Goal: Communication & Community: Share content

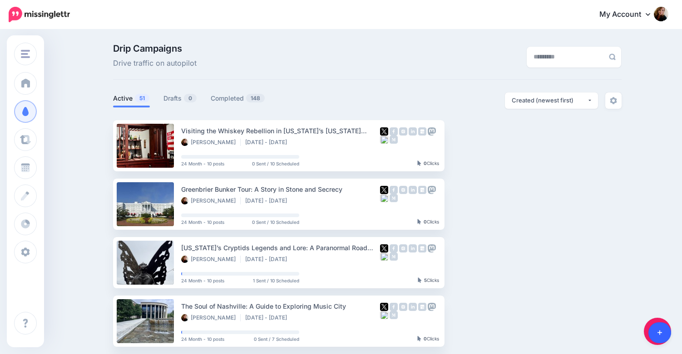
click at [662, 334] on link at bounding box center [659, 333] width 23 height 21
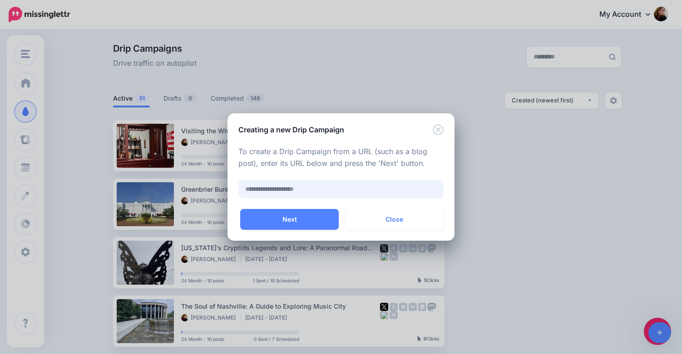
paste input "**********"
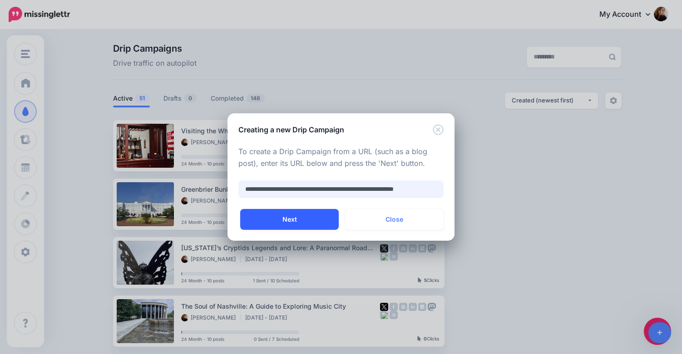
type input "**********"
click at [281, 222] on button "Next" at bounding box center [289, 219] width 98 height 21
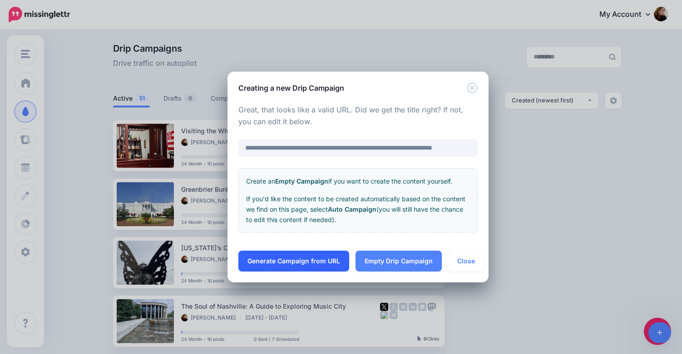
scroll to position [0, 0]
click at [295, 260] on link "Generate Campaign from URL" at bounding box center [293, 261] width 111 height 21
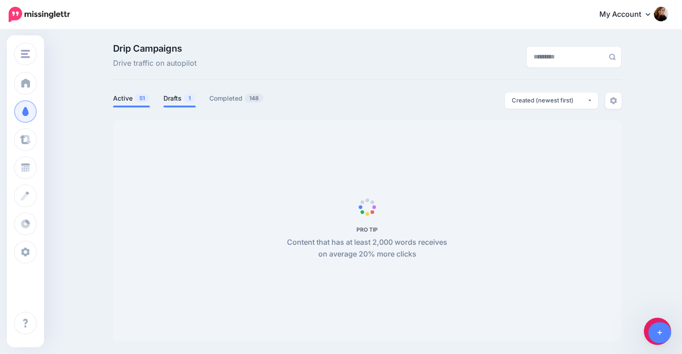
click at [179, 101] on link "Drafts 1" at bounding box center [179, 98] width 32 height 11
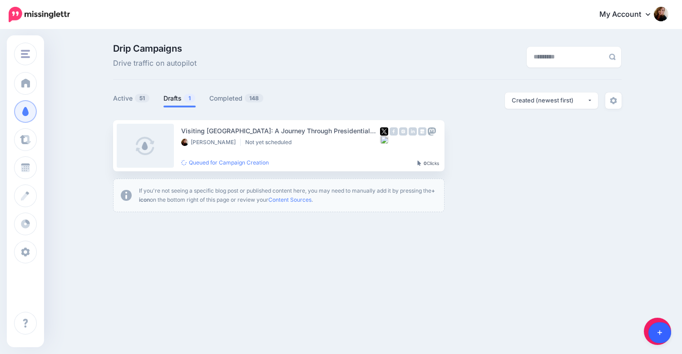
click at [657, 334] on icon at bounding box center [659, 333] width 5 height 6
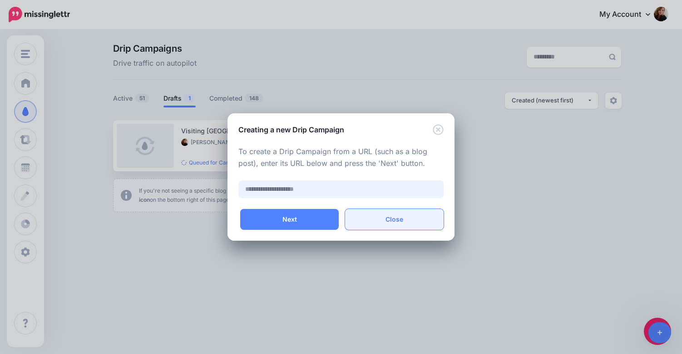
paste input "**********"
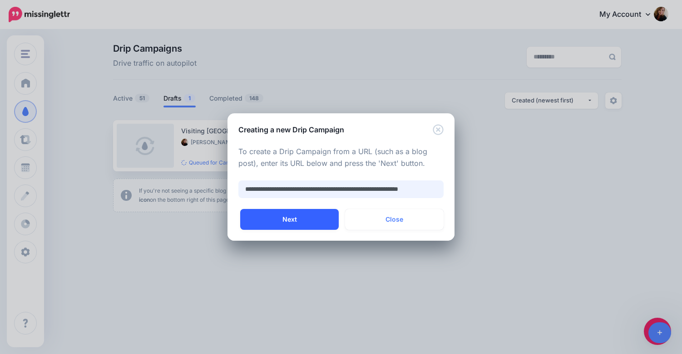
type input "**********"
click at [259, 220] on button "Next" at bounding box center [289, 219] width 98 height 21
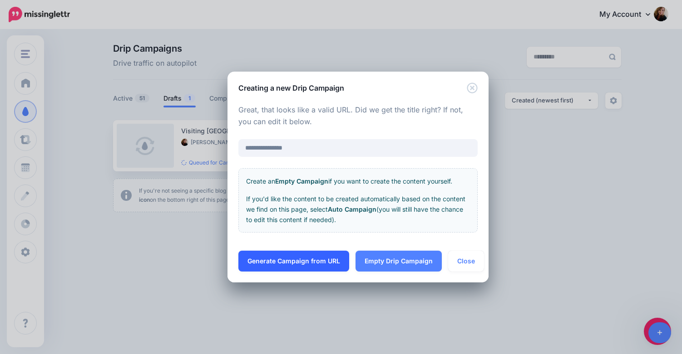
click at [277, 261] on link "Generate Campaign from URL" at bounding box center [293, 261] width 111 height 21
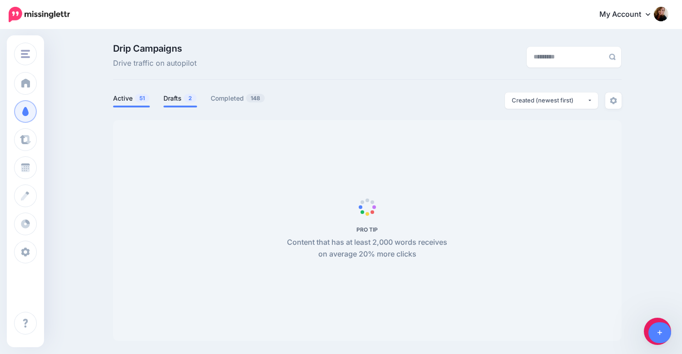
click at [177, 98] on link "Drafts 2" at bounding box center [180, 98] width 34 height 11
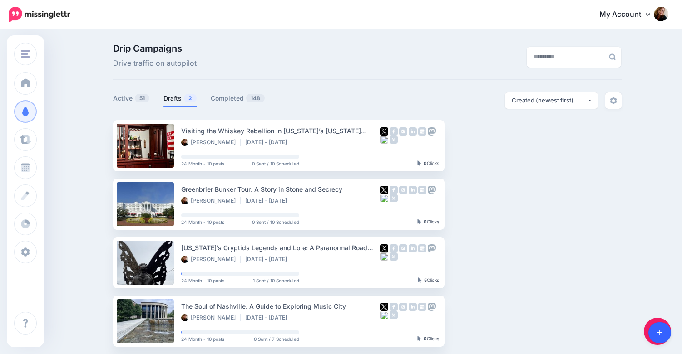
click at [658, 332] on icon at bounding box center [659, 333] width 5 height 6
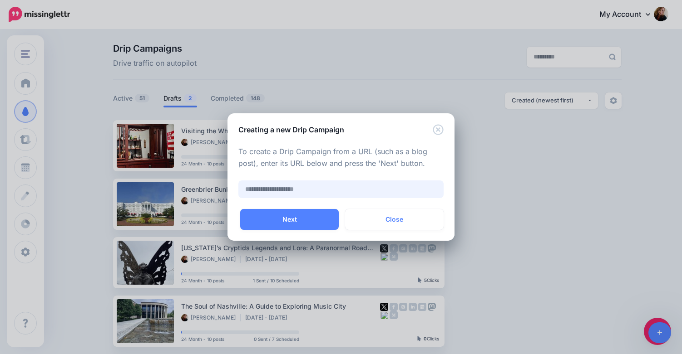
paste input "**********"
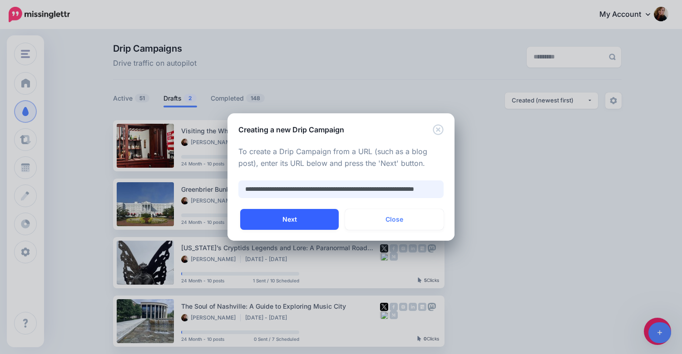
type input "**********"
click at [267, 222] on button "Next" at bounding box center [289, 219] width 98 height 21
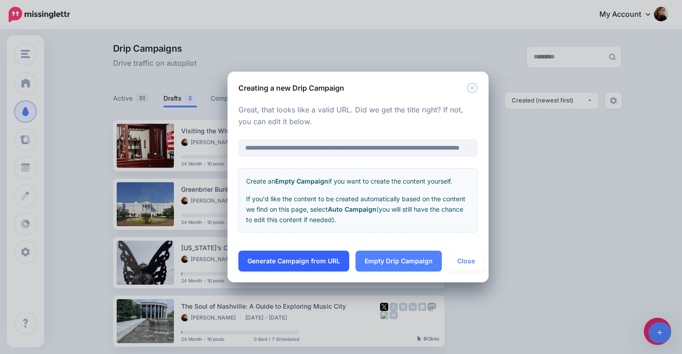
scroll to position [0, 0]
click at [284, 262] on link "Generate Campaign from URL" at bounding box center [293, 261] width 111 height 21
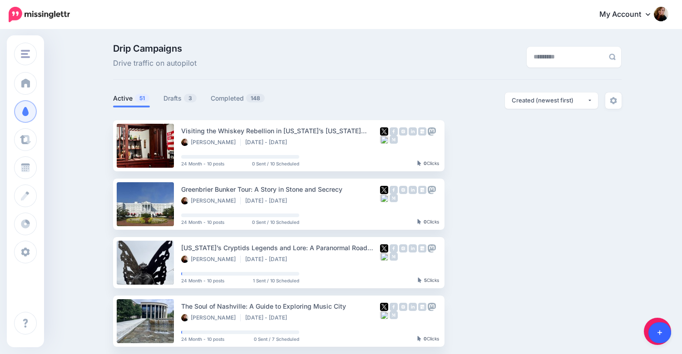
click at [658, 332] on icon at bounding box center [659, 333] width 5 height 6
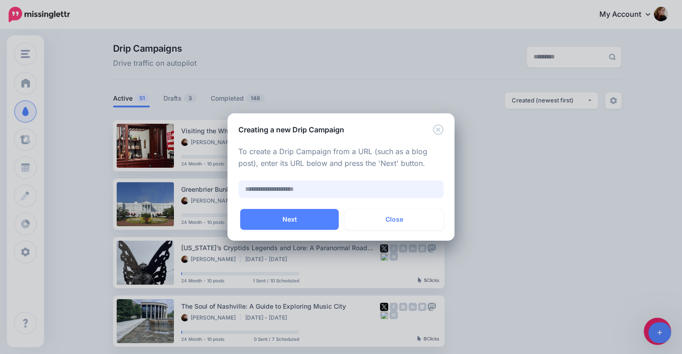
paste input "**********"
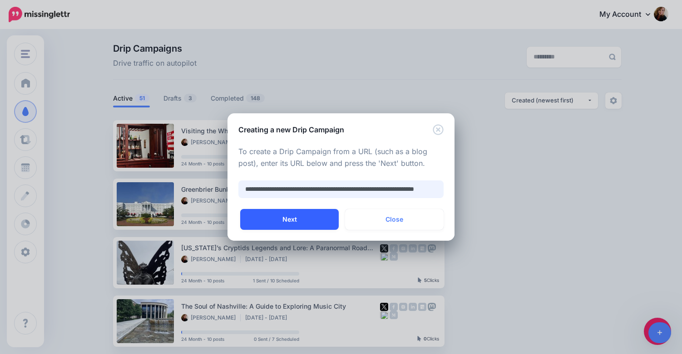
type input "**********"
click at [314, 215] on button "Next" at bounding box center [289, 219] width 98 height 21
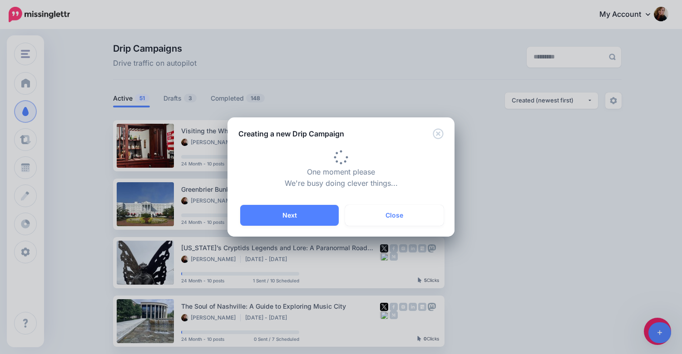
type input "**********"
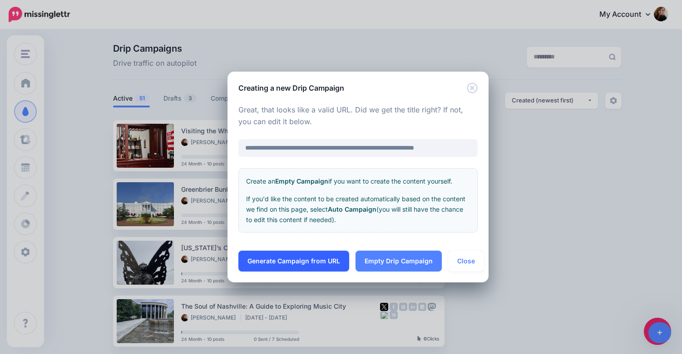
click at [304, 260] on link "Generate Campaign from URL" at bounding box center [293, 261] width 111 height 21
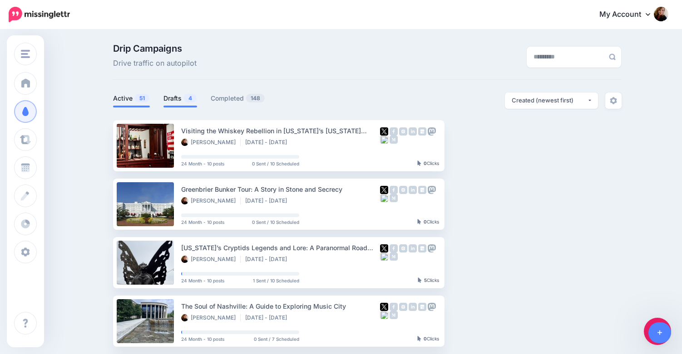
click at [178, 96] on link "Drafts 4" at bounding box center [180, 98] width 34 height 11
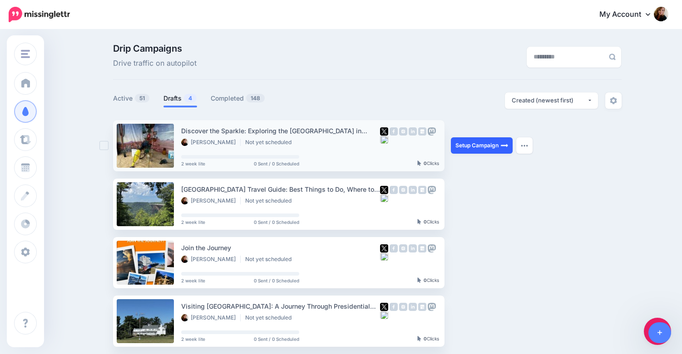
click at [466, 146] on link "Setup Campaign" at bounding box center [482, 145] width 62 height 16
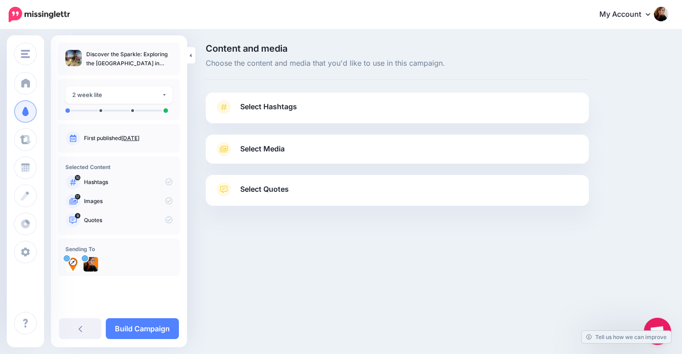
click at [425, 104] on link "Select Hashtags" at bounding box center [397, 112] width 365 height 24
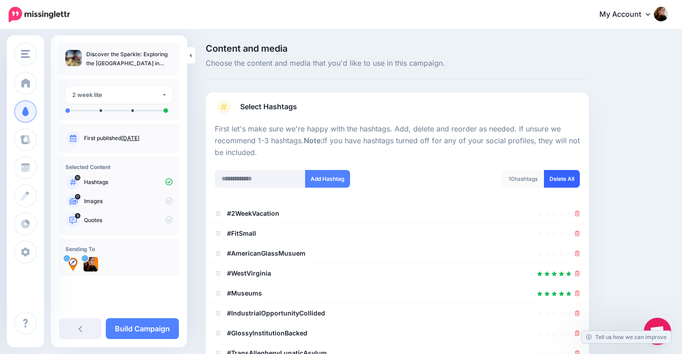
click at [565, 177] on link "Delete All" at bounding box center [562, 179] width 36 height 18
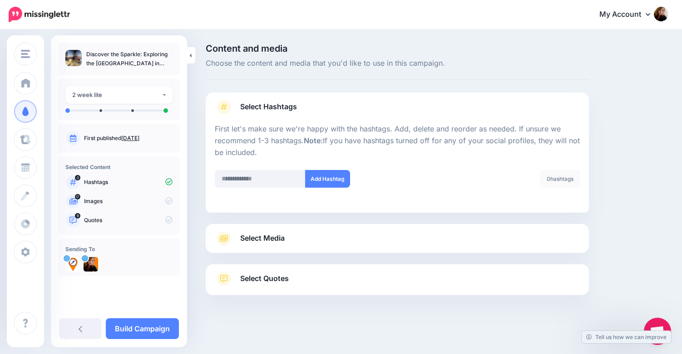
click at [497, 243] on link "Select Media" at bounding box center [397, 238] width 365 height 15
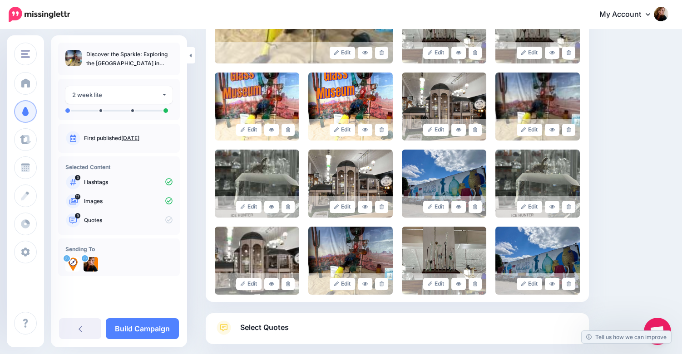
scroll to position [367, 0]
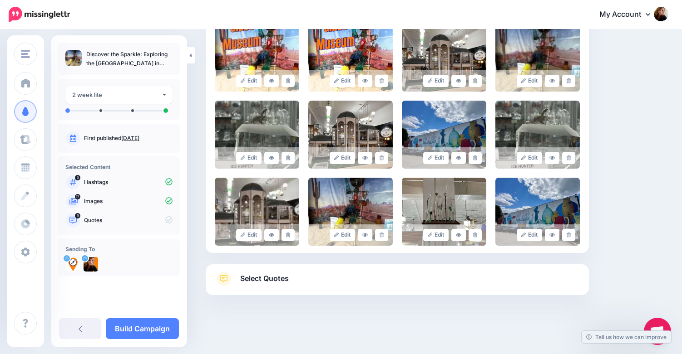
click at [498, 286] on link "Select Quotes" at bounding box center [397, 284] width 365 height 24
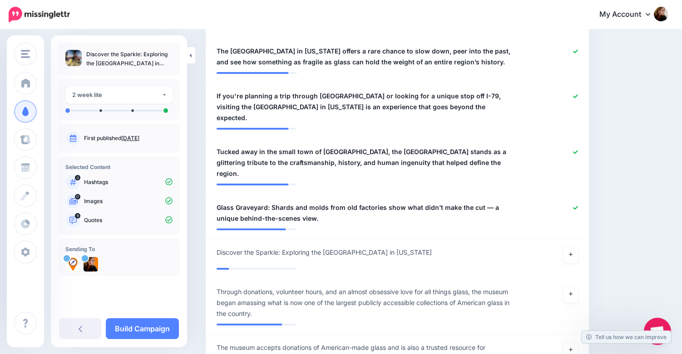
scroll to position [535, 0]
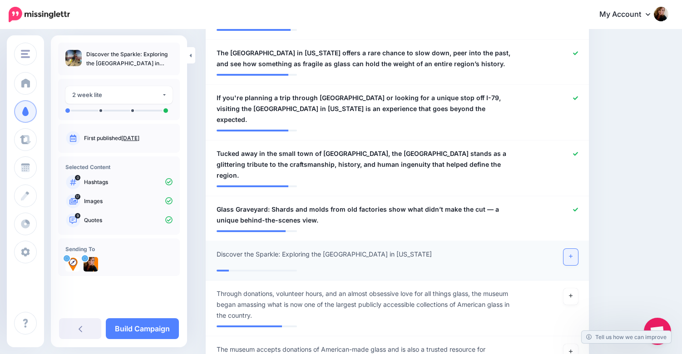
click at [570, 254] on icon at bounding box center [571, 256] width 4 height 5
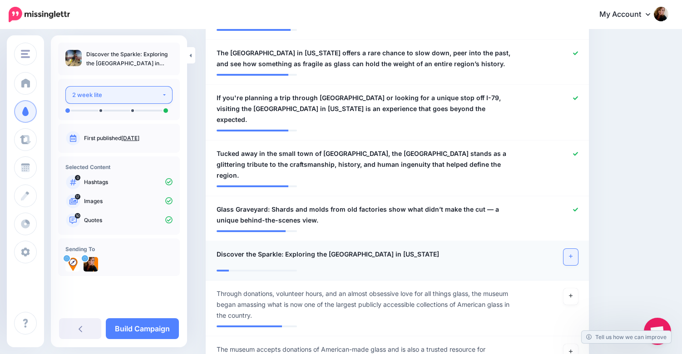
click at [144, 95] on div "2 week lite" at bounding box center [116, 95] width 89 height 10
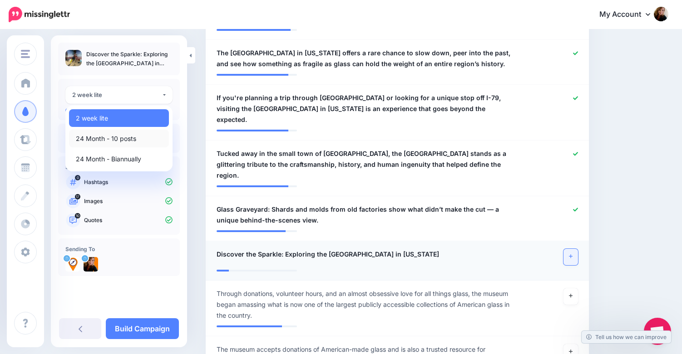
click at [136, 138] on link "24 Month - 10 posts" at bounding box center [119, 139] width 100 height 18
select select "*****"
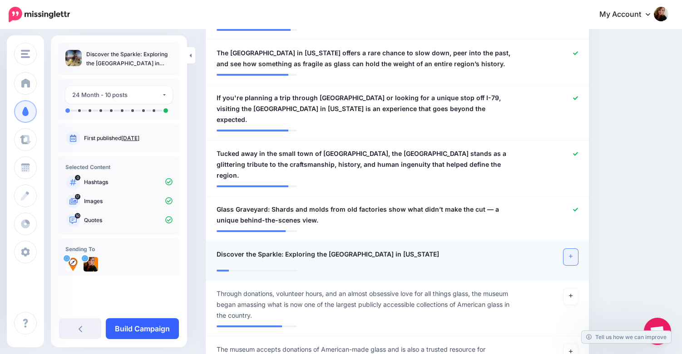
click at [147, 329] on link "Build Campaign" at bounding box center [142, 329] width 73 height 21
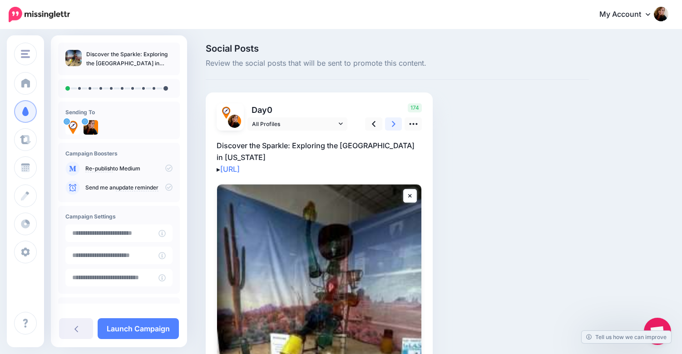
click at [393, 122] on icon at bounding box center [394, 124] width 4 height 10
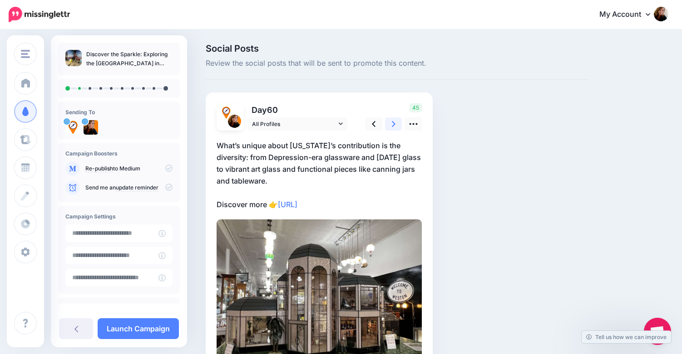
click at [393, 122] on icon at bounding box center [394, 124] width 4 height 10
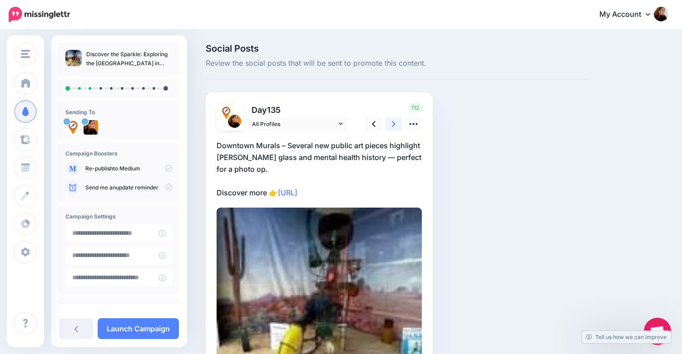
click at [393, 122] on icon at bounding box center [394, 124] width 4 height 10
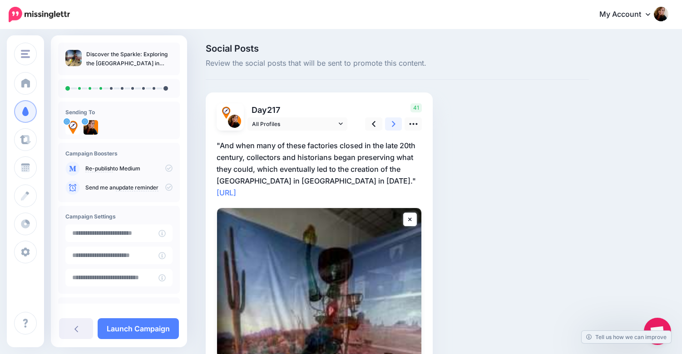
click at [393, 122] on icon at bounding box center [394, 124] width 4 height 10
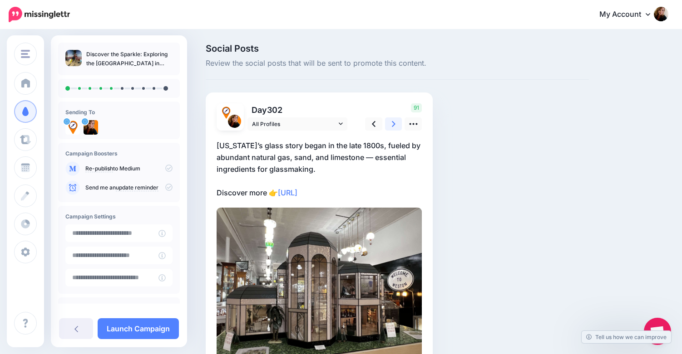
click at [393, 122] on icon at bounding box center [394, 124] width 4 height 10
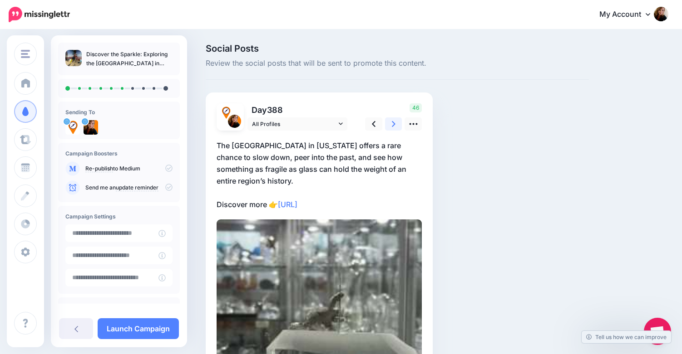
click at [393, 122] on icon at bounding box center [394, 124] width 4 height 10
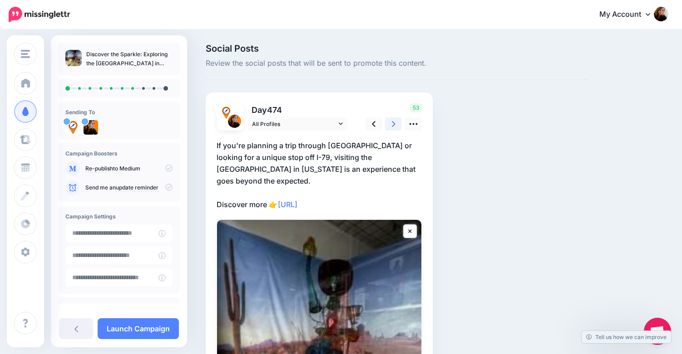
click at [393, 122] on icon at bounding box center [394, 124] width 4 height 10
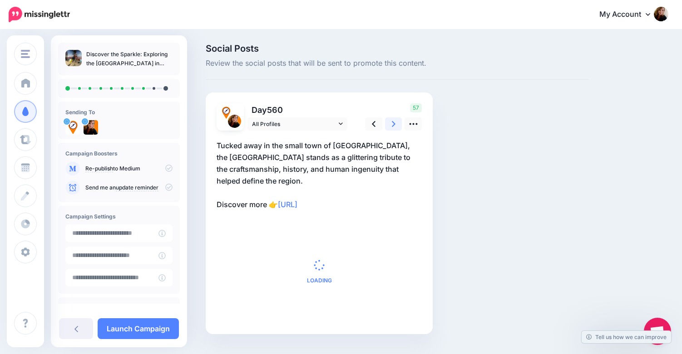
click at [393, 122] on icon at bounding box center [394, 124] width 4 height 10
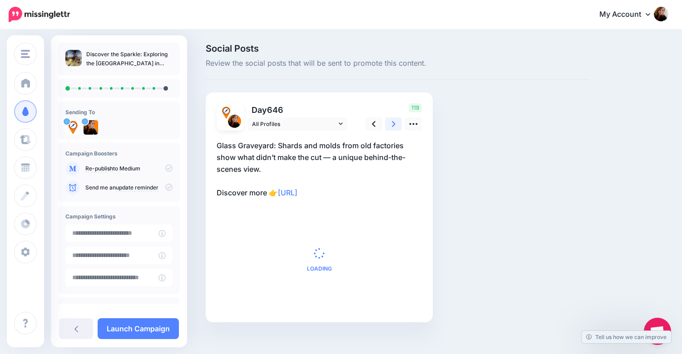
click at [393, 122] on icon at bounding box center [394, 124] width 4 height 10
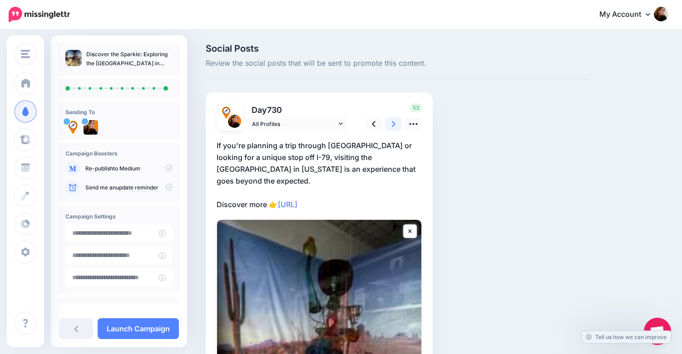
click at [397, 125] on link at bounding box center [393, 124] width 17 height 13
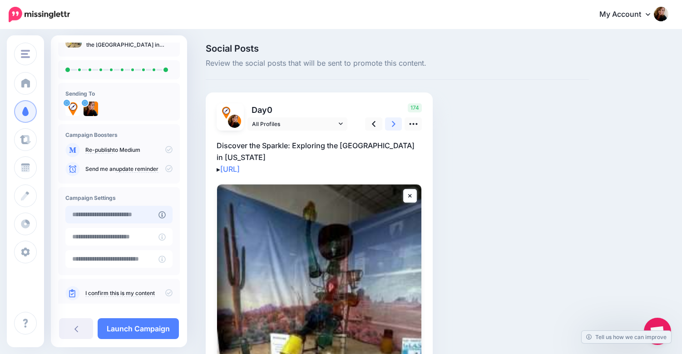
scroll to position [34, 0]
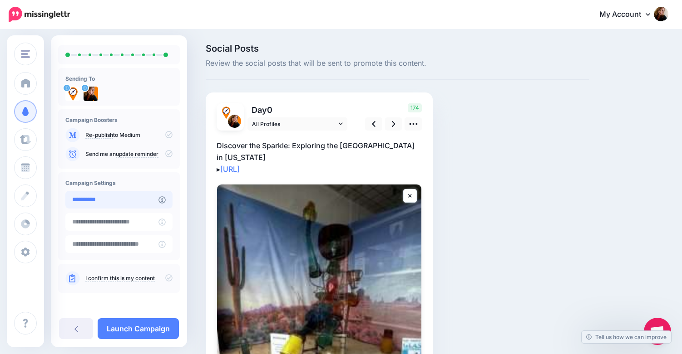
click at [100, 201] on input "**********" at bounding box center [111, 200] width 93 height 18
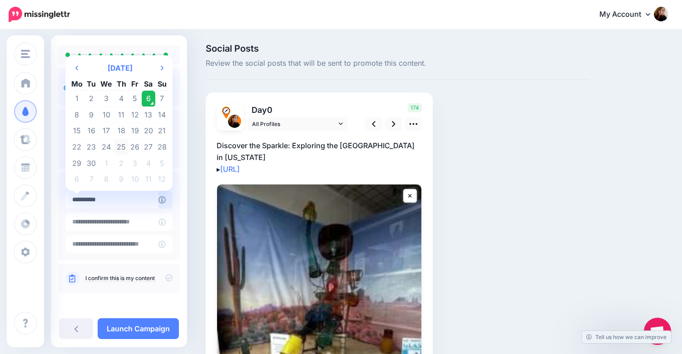
click at [118, 146] on td "25" at bounding box center [121, 147] width 14 height 16
type input "**********"
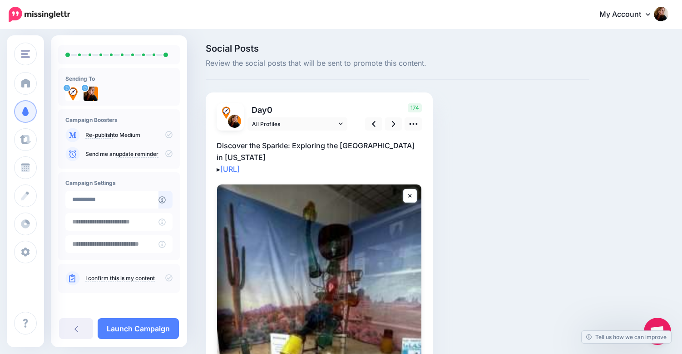
click at [165, 280] on icon at bounding box center [168, 278] width 7 height 7
click at [154, 331] on link "Launch Campaign" at bounding box center [138, 329] width 81 height 21
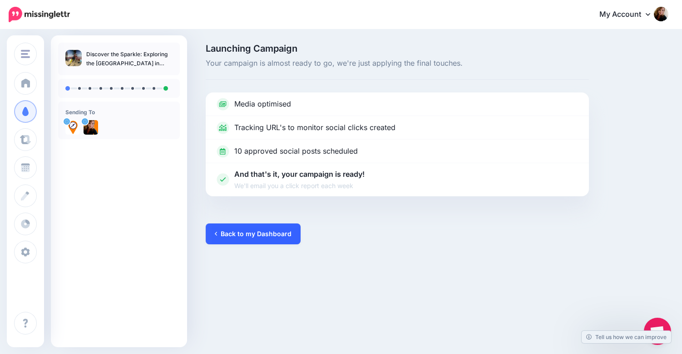
click at [244, 233] on link "Back to my Dashboard" at bounding box center [253, 234] width 95 height 21
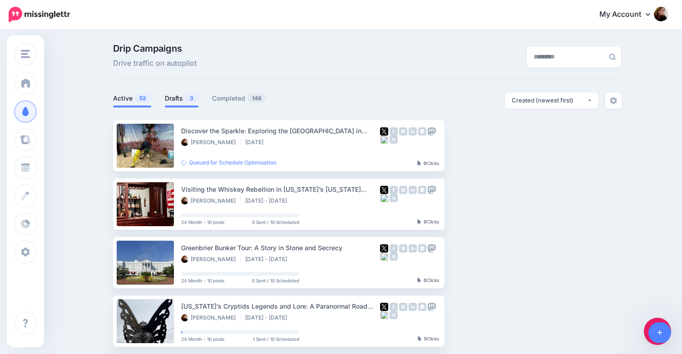
click at [178, 97] on link "Drafts 3" at bounding box center [182, 98] width 34 height 11
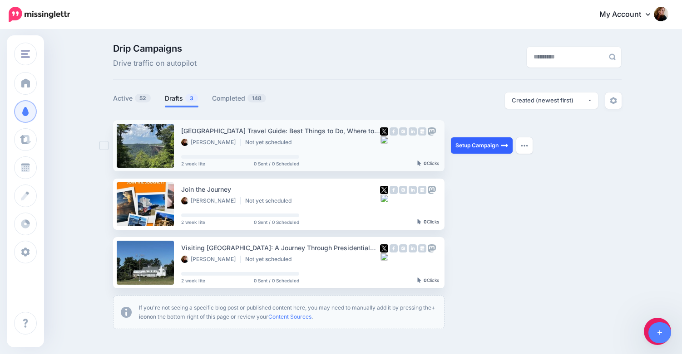
click at [483, 148] on link "Setup Campaign" at bounding box center [482, 145] width 62 height 16
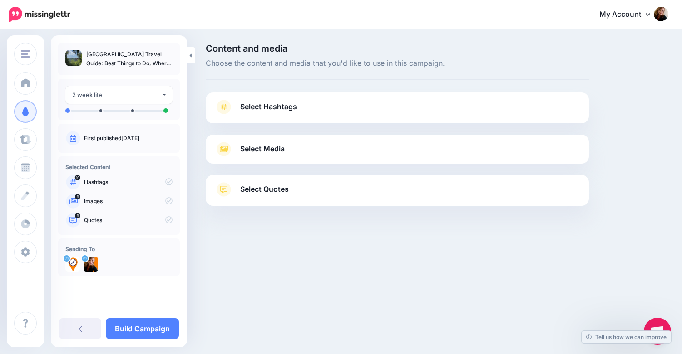
click at [455, 107] on link "Select Hashtags" at bounding box center [397, 112] width 365 height 24
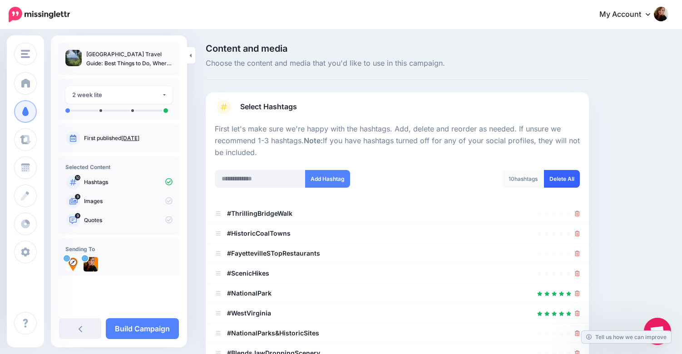
click at [568, 180] on link "Delete All" at bounding box center [562, 179] width 36 height 18
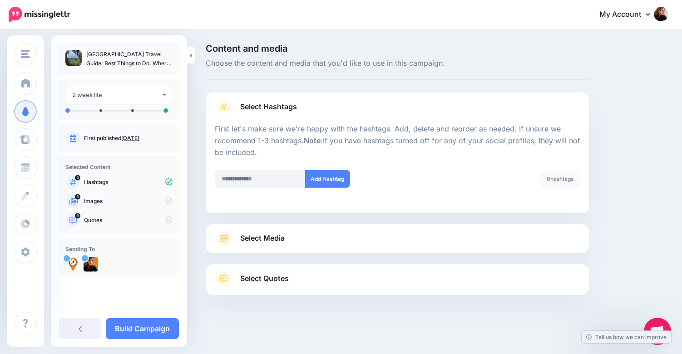
click at [504, 235] on link "Select Media" at bounding box center [397, 238] width 365 height 15
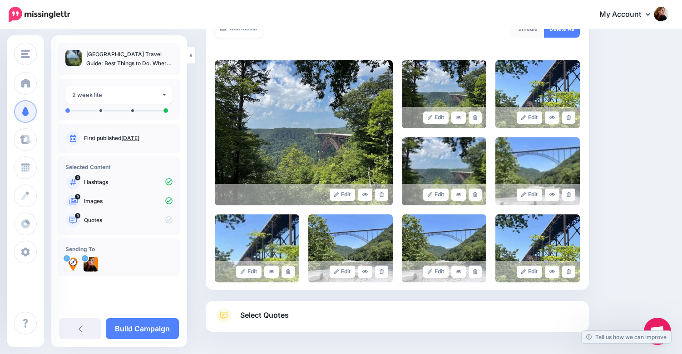
scroll to position [213, 0]
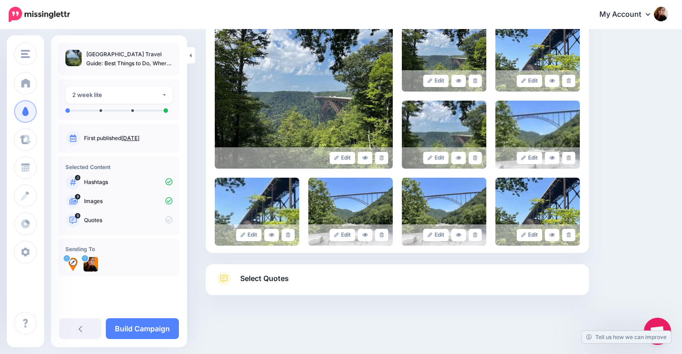
click at [496, 285] on link "Select Quotes" at bounding box center [397, 284] width 365 height 24
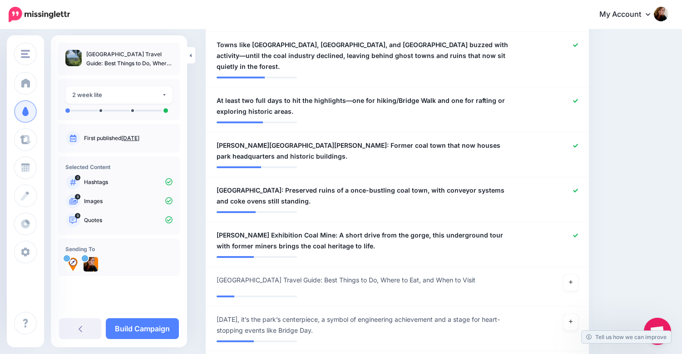
scroll to position [504, 0]
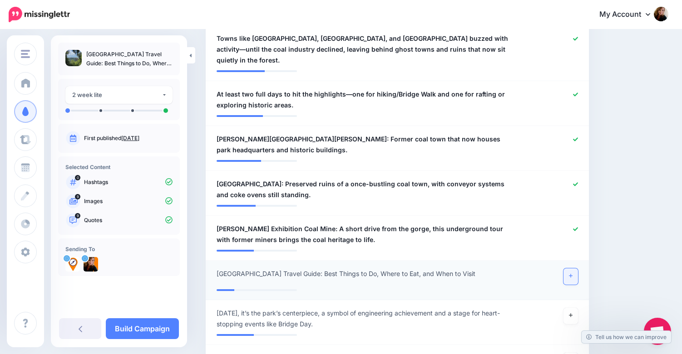
click at [570, 274] on icon at bounding box center [571, 276] width 4 height 5
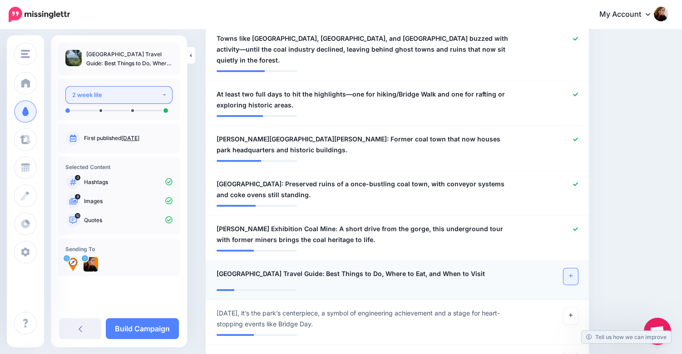
click at [137, 91] on div "2 week lite" at bounding box center [116, 95] width 89 height 10
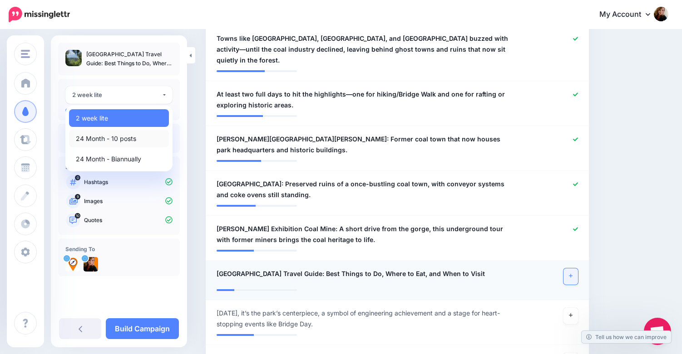
click at [133, 138] on span "24 Month - 10 posts" at bounding box center [106, 138] width 60 height 11
select select "*****"
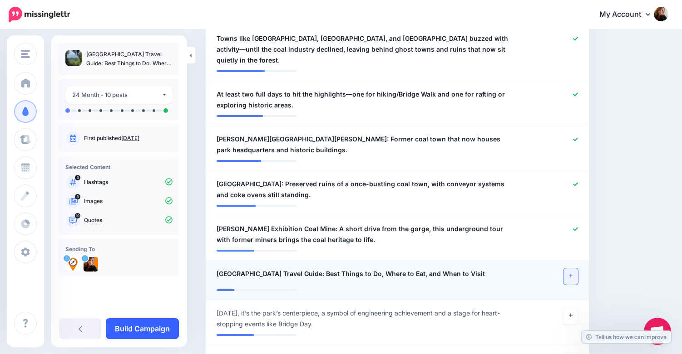
scroll to position [590, 0]
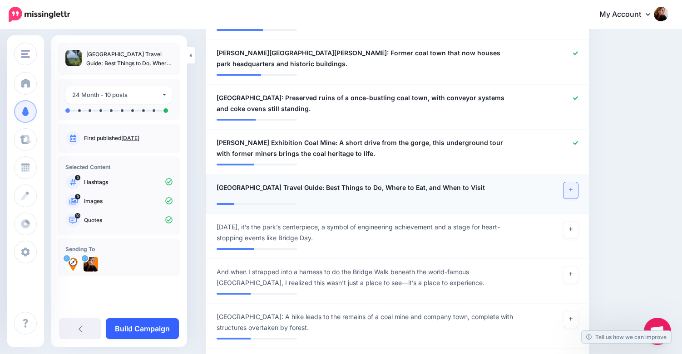
click at [145, 331] on link "Build Campaign" at bounding box center [142, 329] width 73 height 21
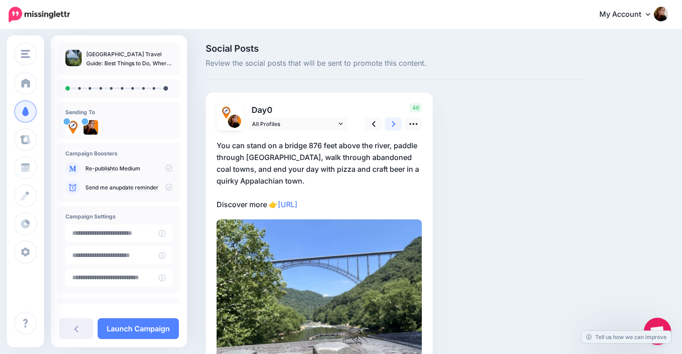
click at [394, 124] on icon at bounding box center [394, 124] width 4 height 6
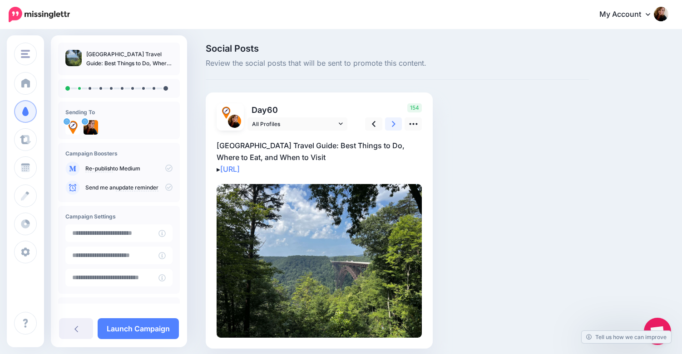
click at [394, 124] on icon at bounding box center [394, 124] width 4 height 6
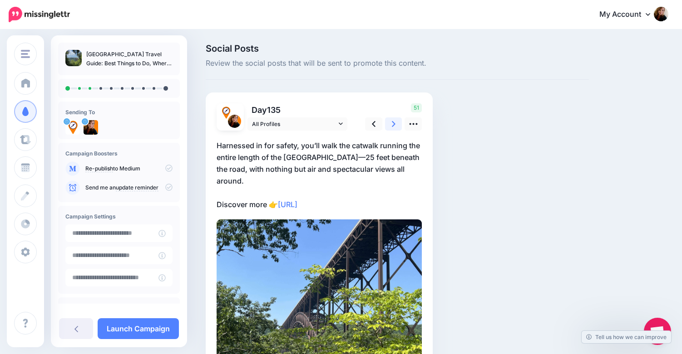
click at [394, 124] on icon at bounding box center [394, 124] width 4 height 6
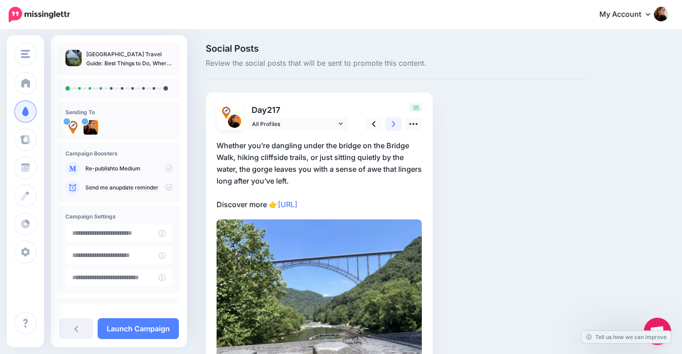
click at [394, 124] on icon at bounding box center [394, 124] width 4 height 6
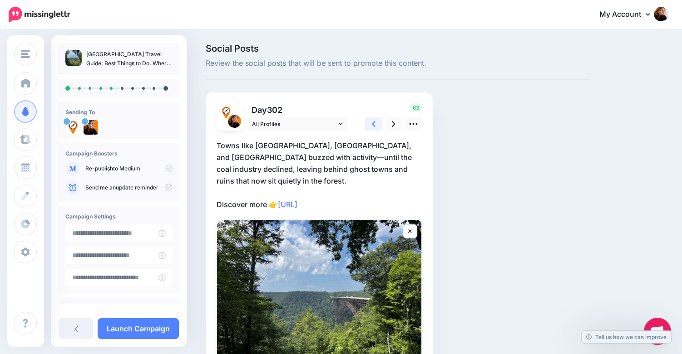
click at [372, 124] on icon at bounding box center [374, 124] width 4 height 6
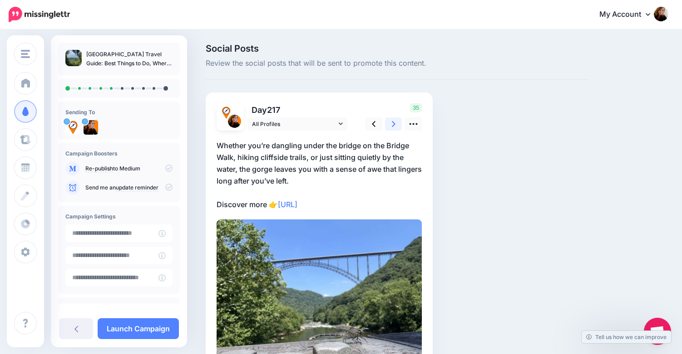
click at [385, 125] on link at bounding box center [393, 124] width 17 height 13
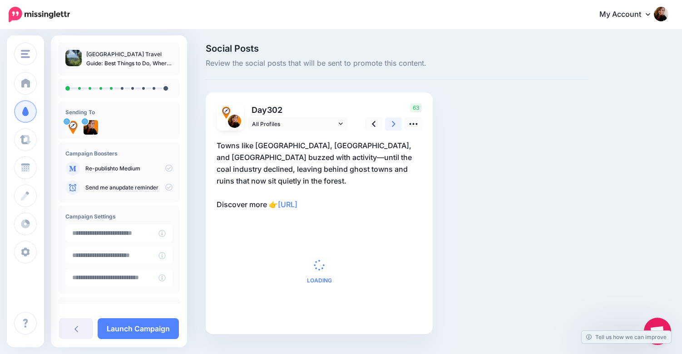
click at [385, 125] on link at bounding box center [393, 124] width 17 height 13
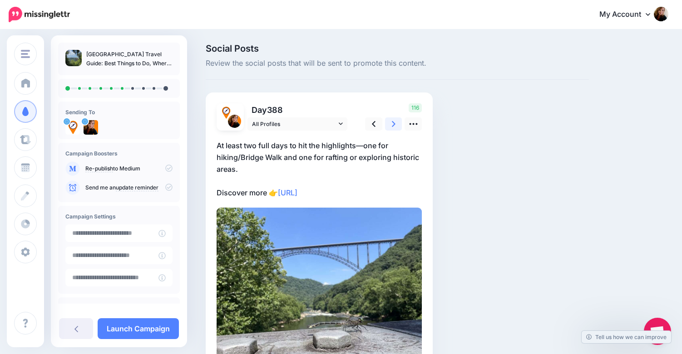
click at [385, 125] on link at bounding box center [393, 124] width 17 height 13
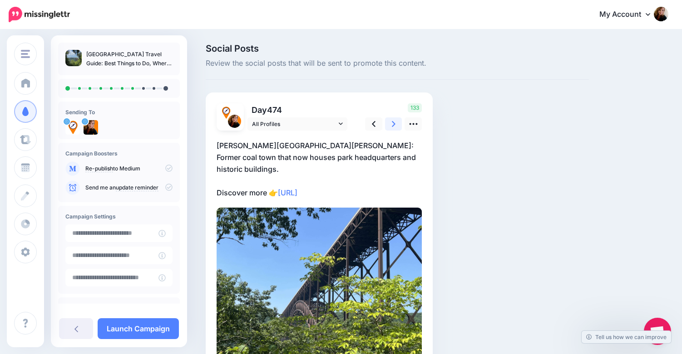
click at [385, 125] on link at bounding box center [393, 124] width 17 height 13
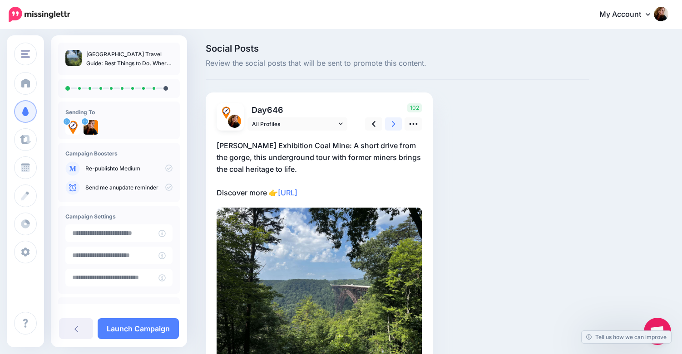
click at [385, 125] on link at bounding box center [393, 124] width 17 height 13
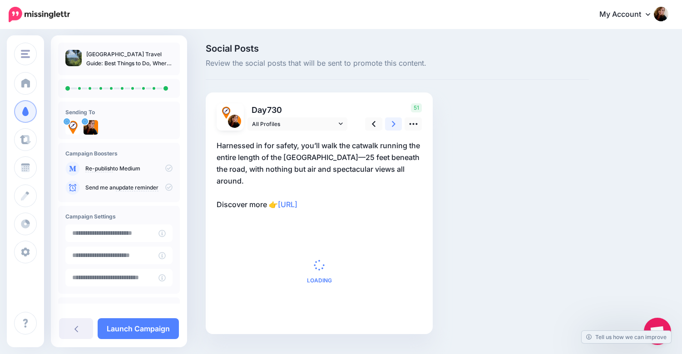
click at [385, 125] on link at bounding box center [393, 124] width 17 height 13
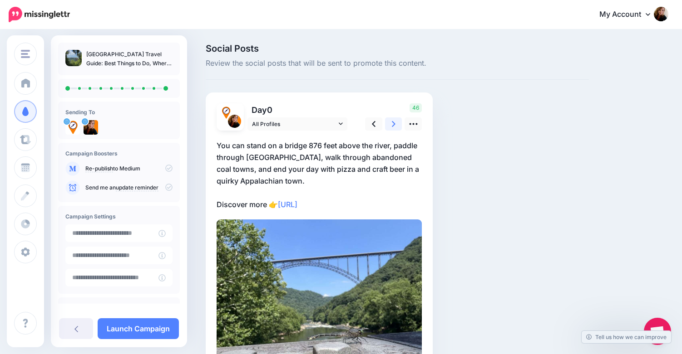
click at [385, 125] on link at bounding box center [393, 124] width 17 height 13
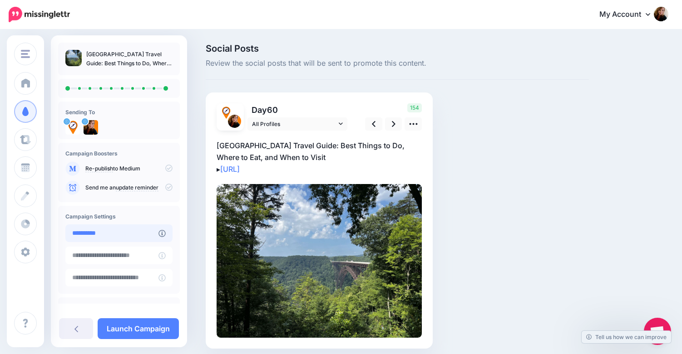
click at [124, 232] on input "**********" at bounding box center [111, 234] width 93 height 18
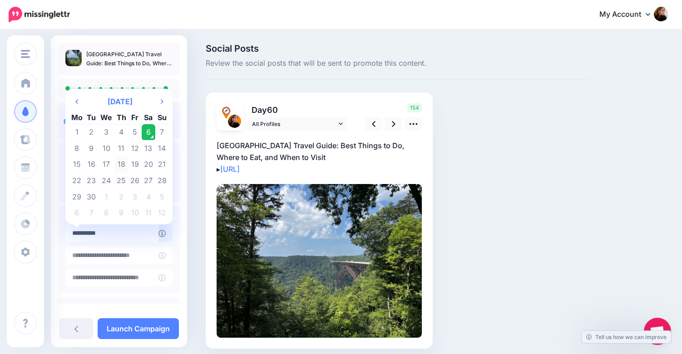
click at [122, 160] on td "18" at bounding box center [121, 165] width 14 height 16
type input "**********"
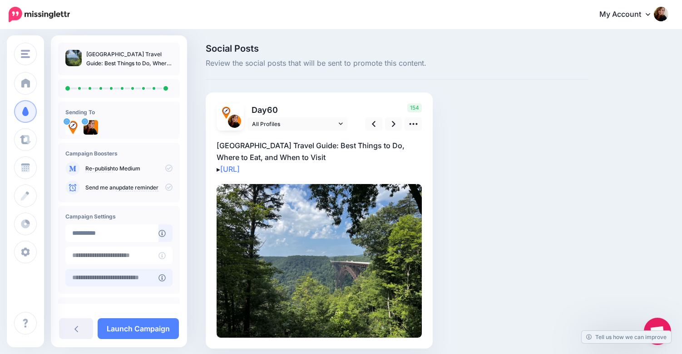
scroll to position [34, 0]
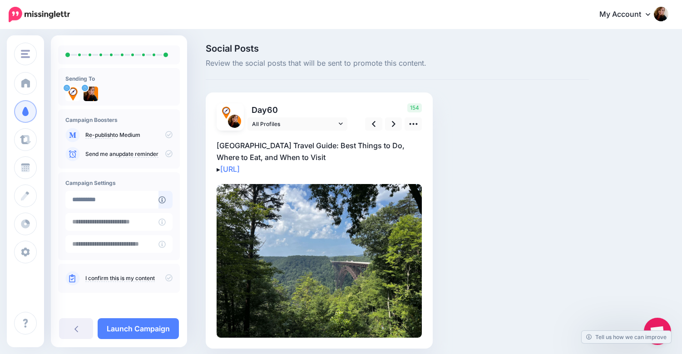
click at [165, 277] on icon at bounding box center [168, 278] width 7 height 7
click at [154, 319] on link "Launch Campaign" at bounding box center [138, 329] width 81 height 21
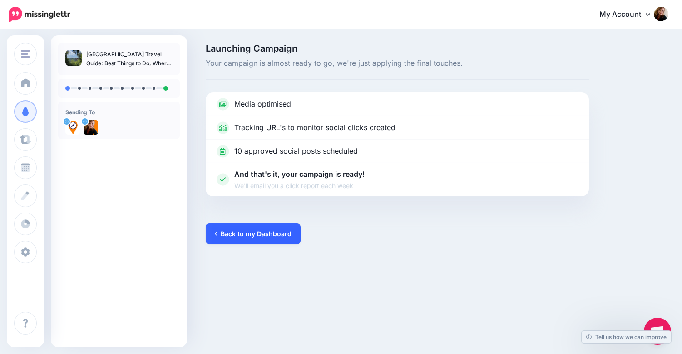
click at [240, 232] on link "Back to my Dashboard" at bounding box center [253, 234] width 95 height 21
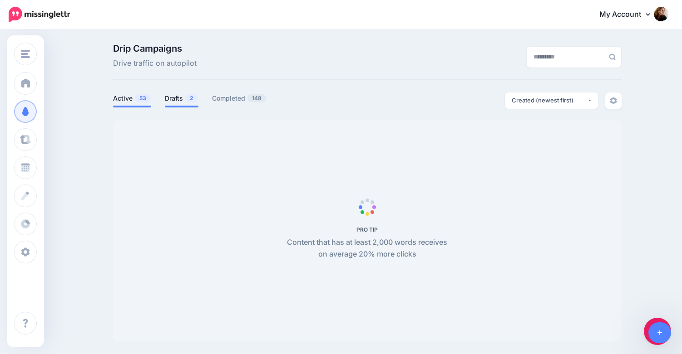
click at [182, 101] on link "Drafts 2" at bounding box center [182, 98] width 34 height 11
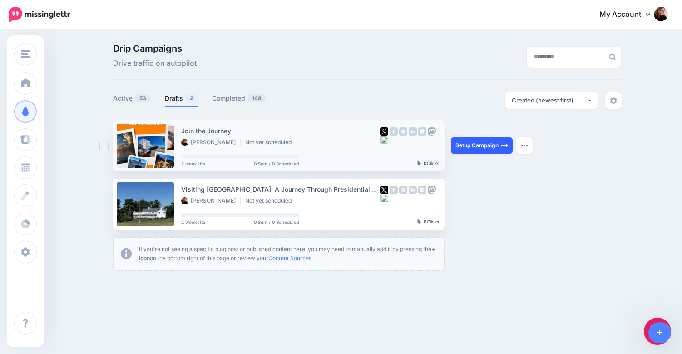
click at [487, 147] on link "Setup Campaign" at bounding box center [482, 145] width 62 height 16
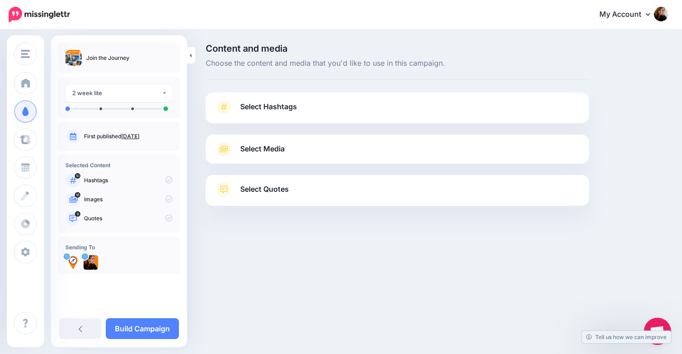
click at [467, 104] on link "Select Hashtags" at bounding box center [397, 112] width 365 height 24
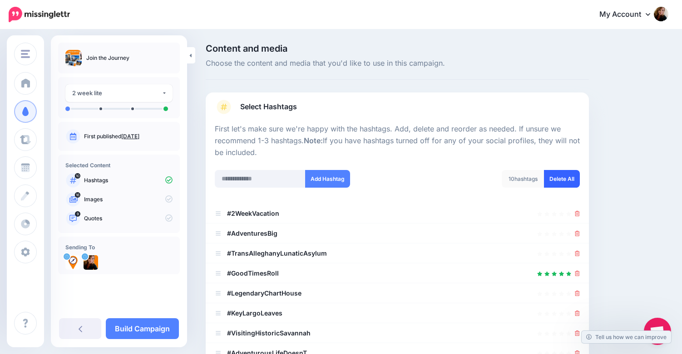
click at [565, 183] on link "Delete All" at bounding box center [562, 179] width 36 height 18
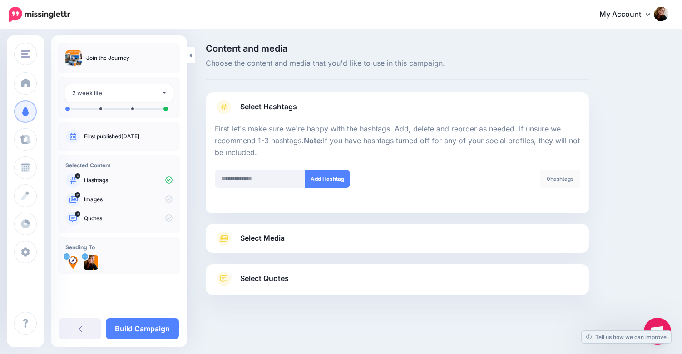
click at [527, 240] on link "Select Media" at bounding box center [397, 238] width 365 height 15
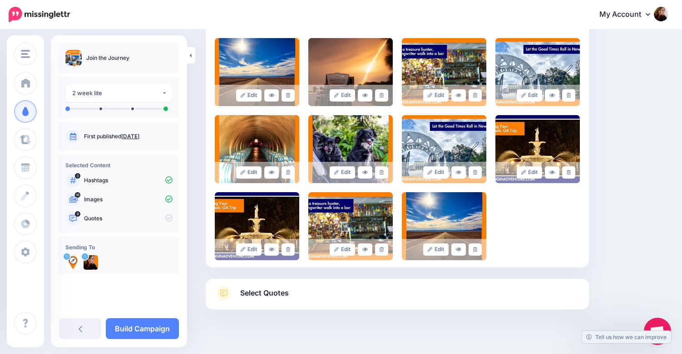
scroll to position [367, 0]
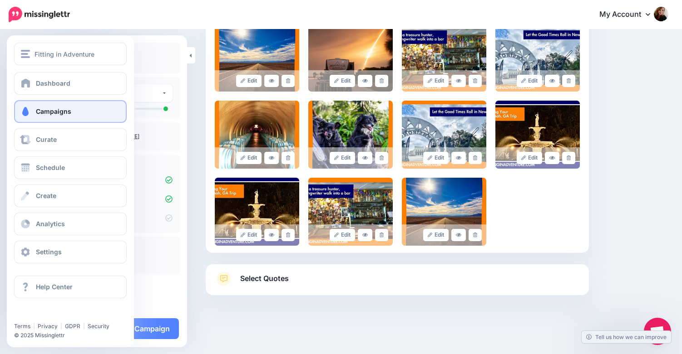
click at [24, 110] on span at bounding box center [26, 111] width 12 height 9
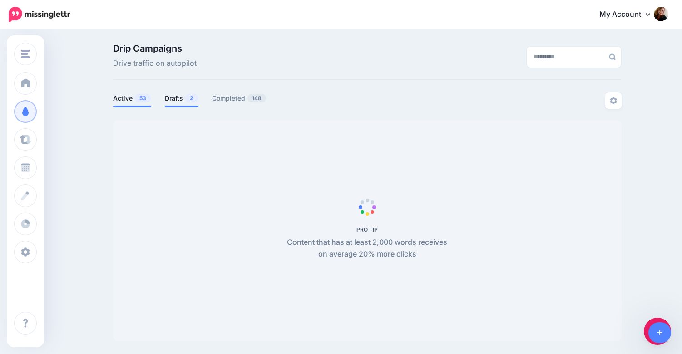
click at [184, 97] on link "Drafts 2" at bounding box center [182, 98] width 34 height 11
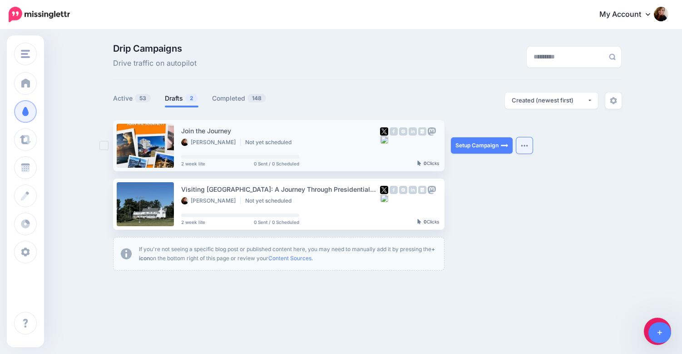
click at [526, 147] on button "button" at bounding box center [524, 145] width 16 height 16
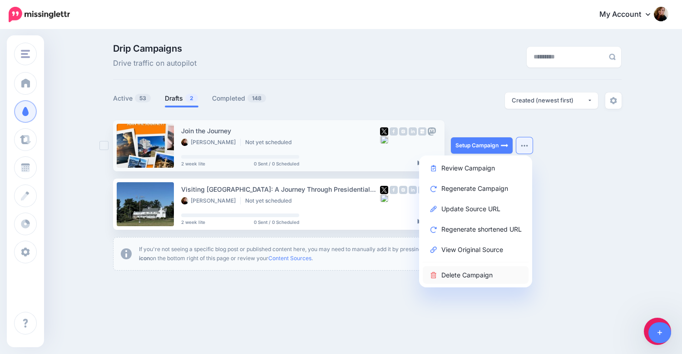
click at [478, 278] on link "Delete Campaign" at bounding box center [475, 275] width 106 height 18
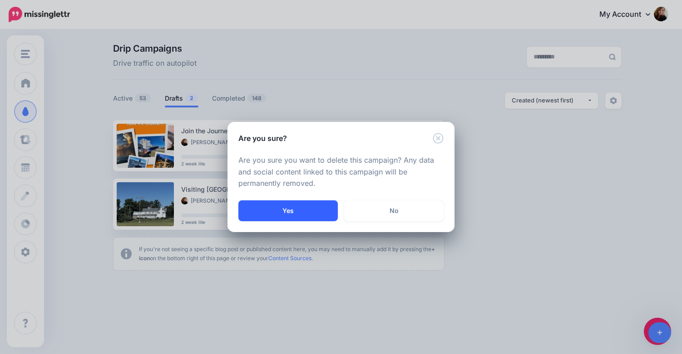
click at [300, 214] on button "Yes" at bounding box center [287, 211] width 99 height 21
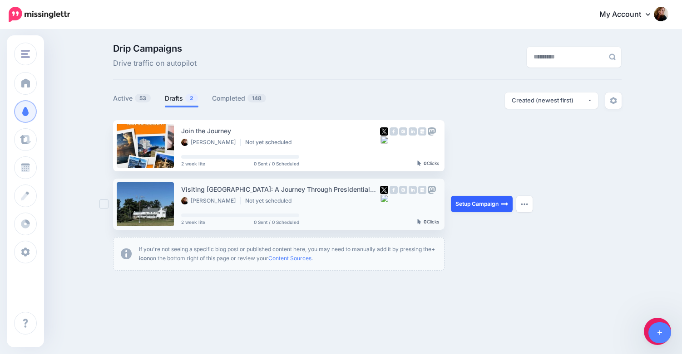
click at [486, 201] on link "Setup Campaign" at bounding box center [482, 204] width 62 height 16
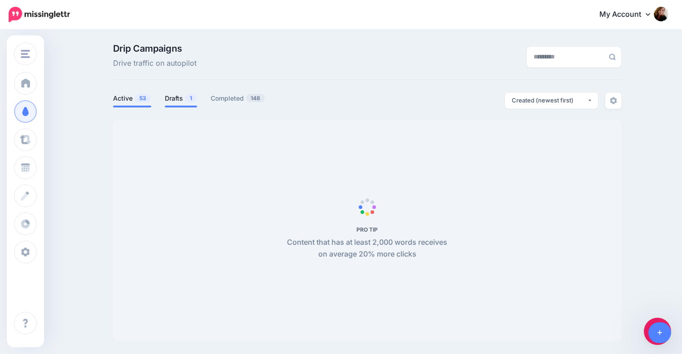
click at [183, 94] on link "Drafts 1" at bounding box center [181, 98] width 32 height 11
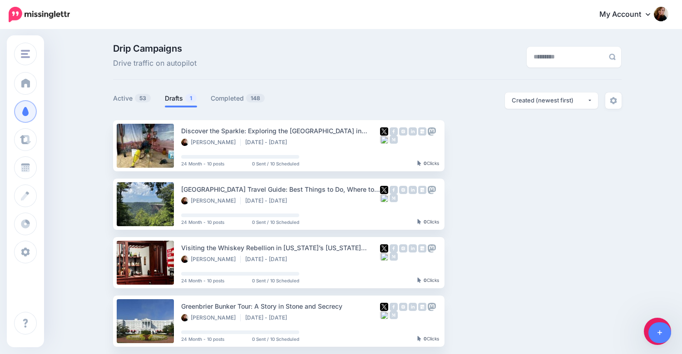
click at [183, 99] on link "Drafts 1" at bounding box center [181, 98] width 32 height 11
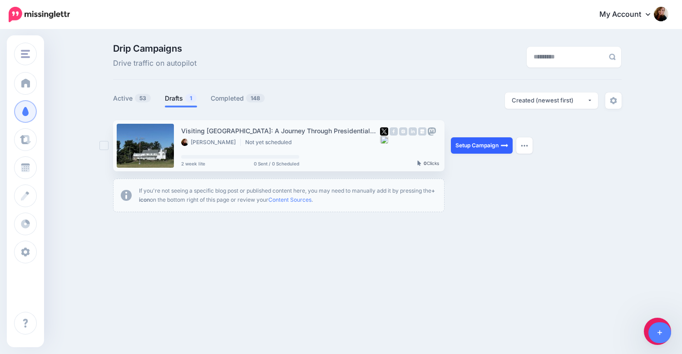
click at [475, 143] on link "Setup Campaign" at bounding box center [482, 145] width 62 height 16
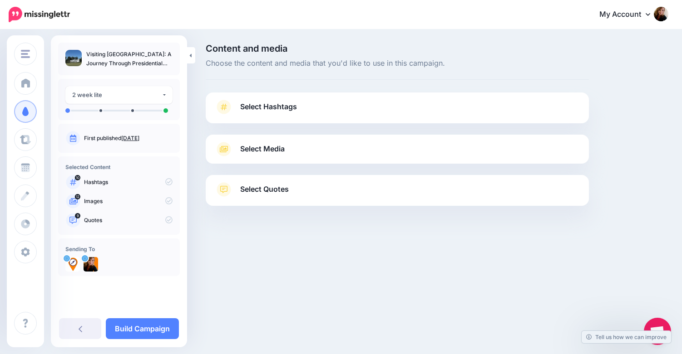
click at [441, 101] on link "Select Hashtags" at bounding box center [397, 112] width 365 height 24
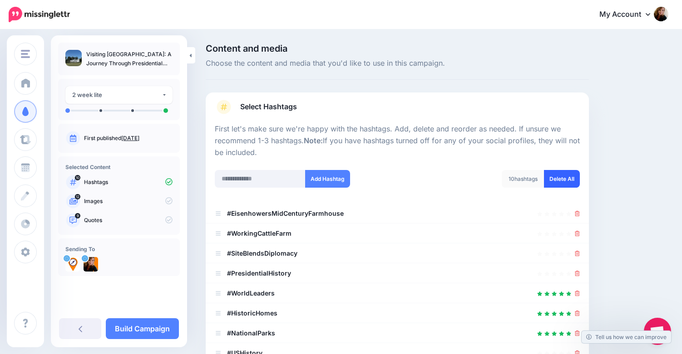
click at [554, 180] on link "Delete All" at bounding box center [562, 179] width 36 height 18
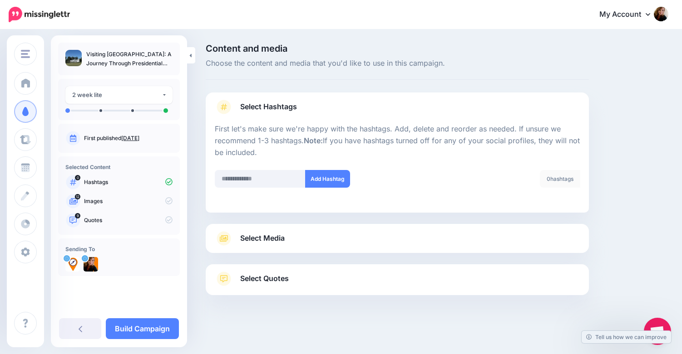
click at [462, 230] on div "Select Media Next, let's make sure we have the best media for this campaign. De…" at bounding box center [397, 238] width 383 height 29
click at [463, 245] on link "Select Media" at bounding box center [397, 238] width 365 height 15
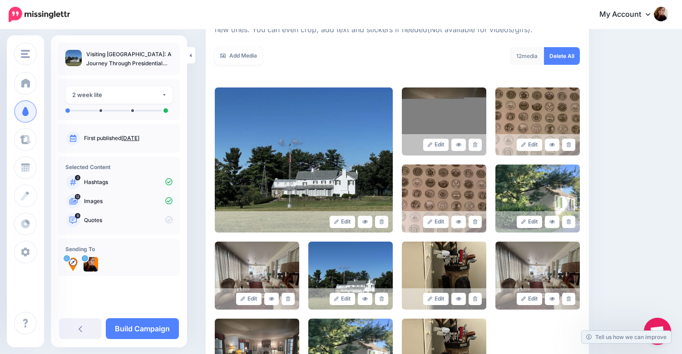
scroll to position [290, 0]
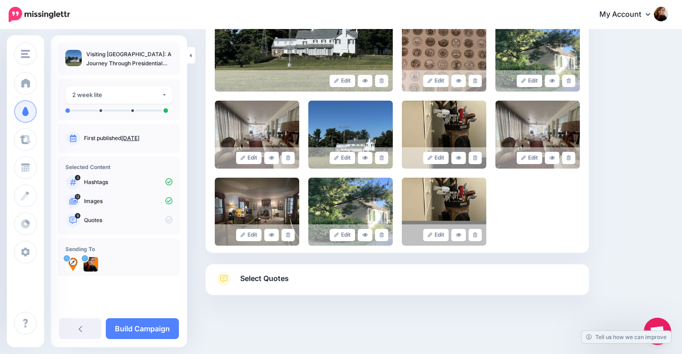
click at [458, 280] on link "Select Quotes" at bounding box center [397, 284] width 365 height 24
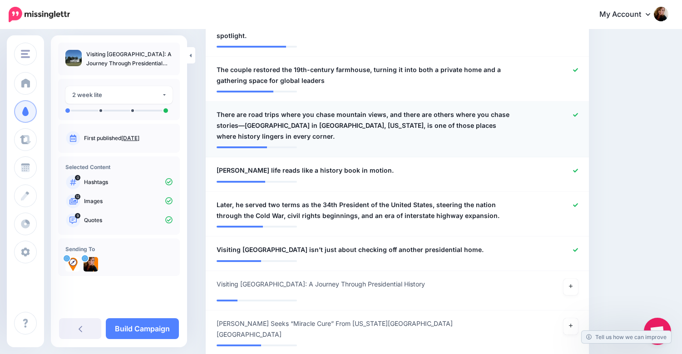
scroll to position [474, 0]
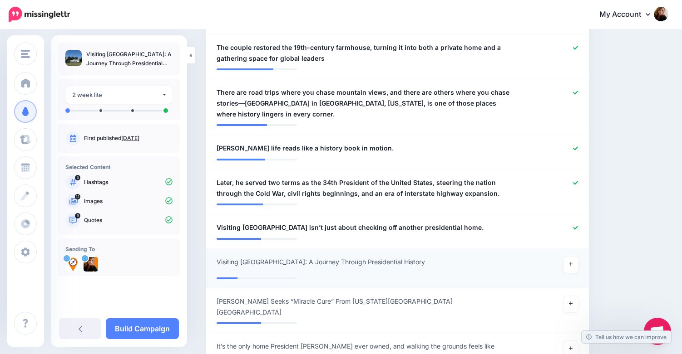
click at [461, 257] on div "**********" at bounding box center [366, 265] width 312 height 16
click at [571, 262] on icon at bounding box center [571, 264] width 4 height 5
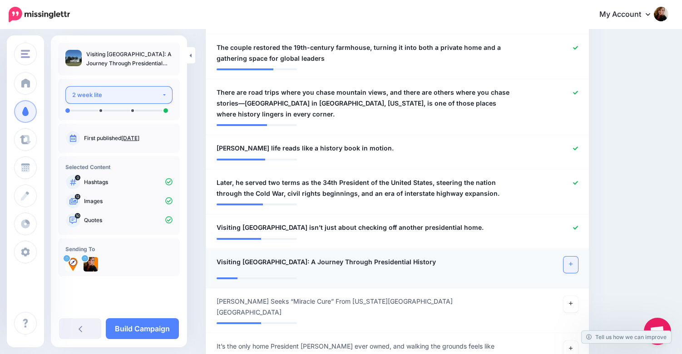
click at [93, 96] on div "2 week lite" at bounding box center [116, 95] width 89 height 10
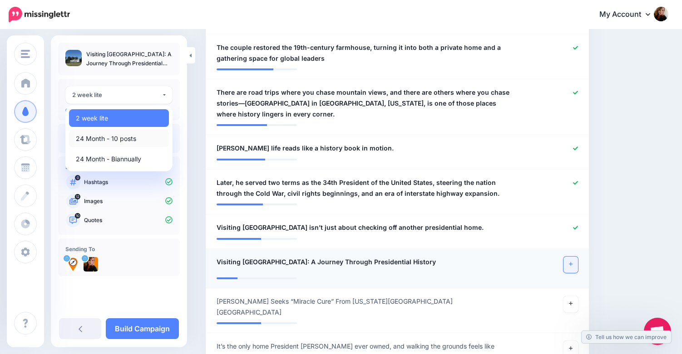
click at [95, 136] on span "24 Month - 10 posts" at bounding box center [106, 138] width 60 height 11
select select "*****"
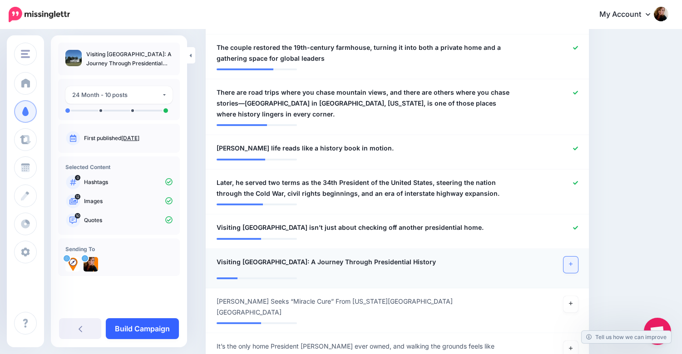
click at [148, 331] on link "Build Campaign" at bounding box center [142, 329] width 73 height 21
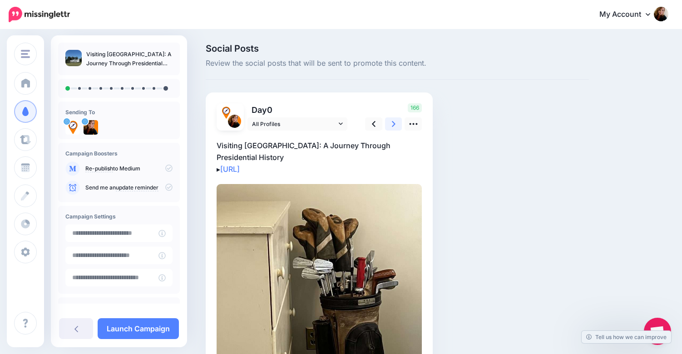
click at [393, 129] on link at bounding box center [393, 124] width 17 height 13
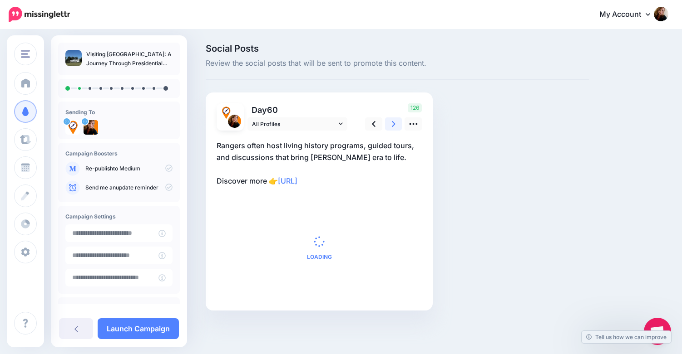
click at [393, 129] on link at bounding box center [393, 124] width 17 height 13
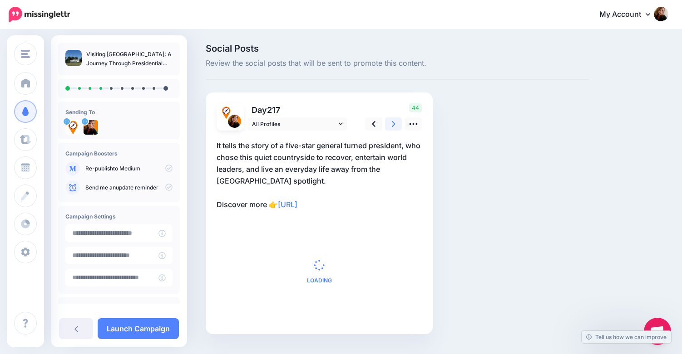
click at [393, 129] on link at bounding box center [393, 124] width 17 height 13
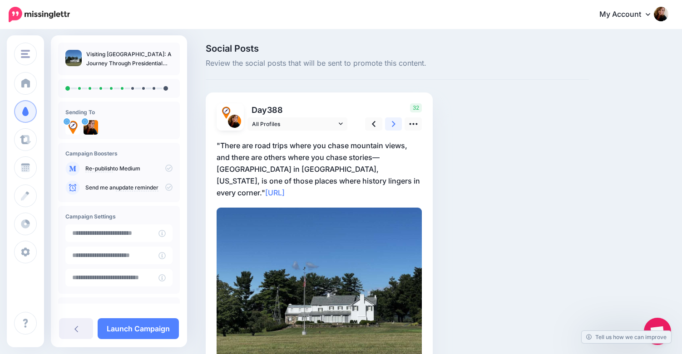
click at [393, 129] on link at bounding box center [393, 124] width 17 height 13
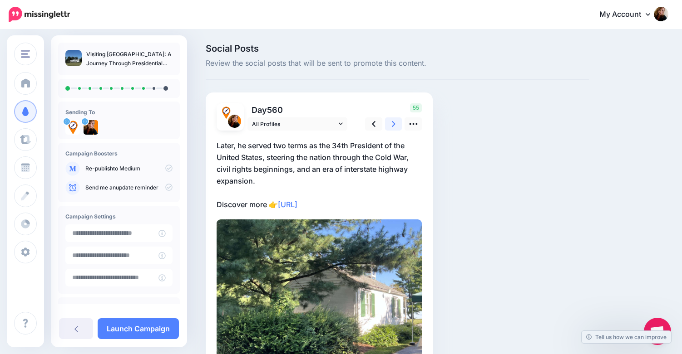
click at [393, 129] on link at bounding box center [393, 124] width 17 height 13
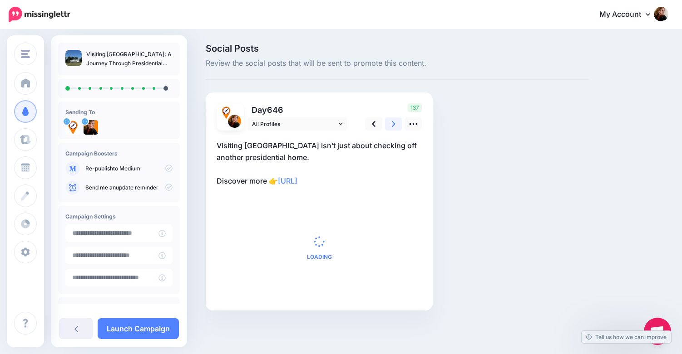
click at [393, 129] on link at bounding box center [393, 124] width 17 height 13
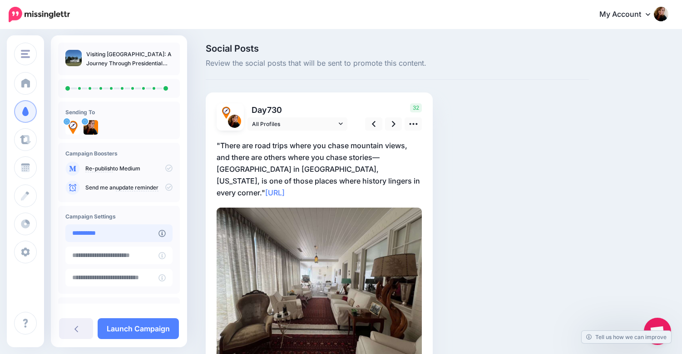
click at [124, 236] on input "**********" at bounding box center [111, 234] width 93 height 18
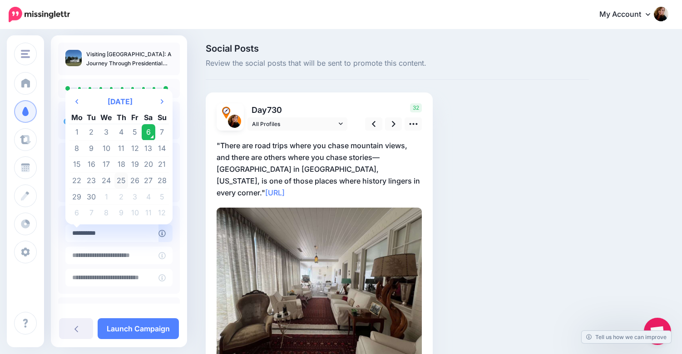
click at [120, 181] on td "25" at bounding box center [121, 181] width 14 height 16
type input "**********"
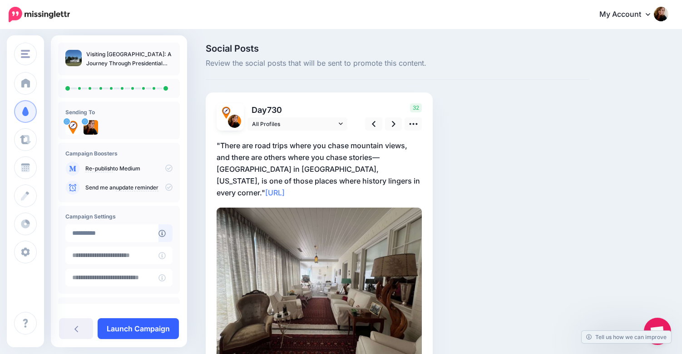
click at [136, 326] on link "Launch Campaign" at bounding box center [138, 329] width 81 height 21
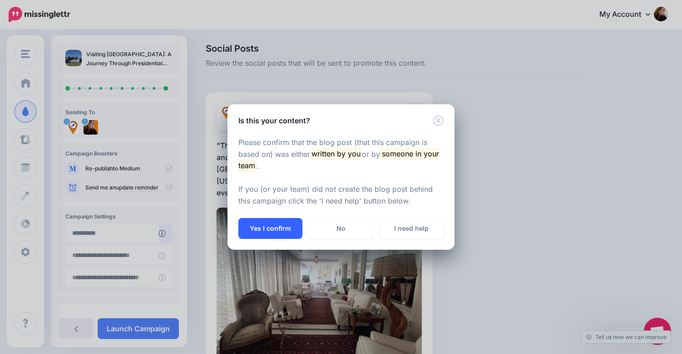
click at [260, 229] on button "Yes I confirm" at bounding box center [270, 228] width 64 height 21
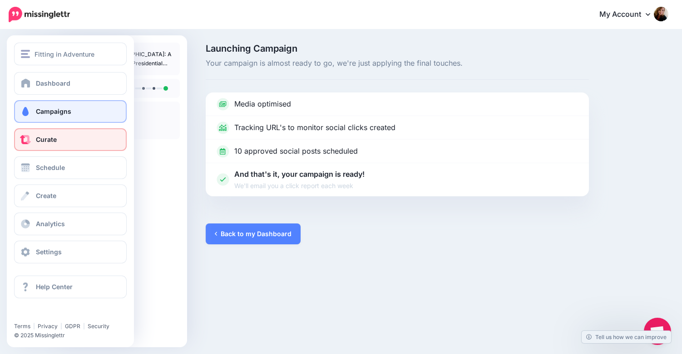
click at [41, 142] on span "Curate" at bounding box center [46, 140] width 21 height 8
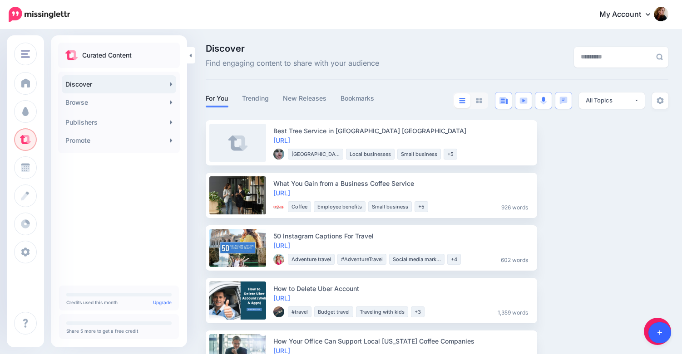
click at [662, 334] on link at bounding box center [659, 333] width 23 height 21
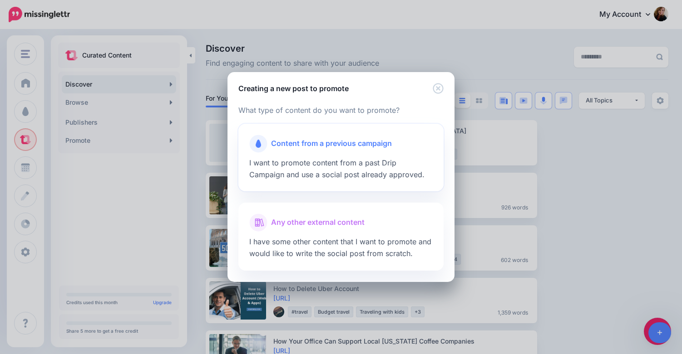
click at [348, 157] on div at bounding box center [340, 155] width 183 height 5
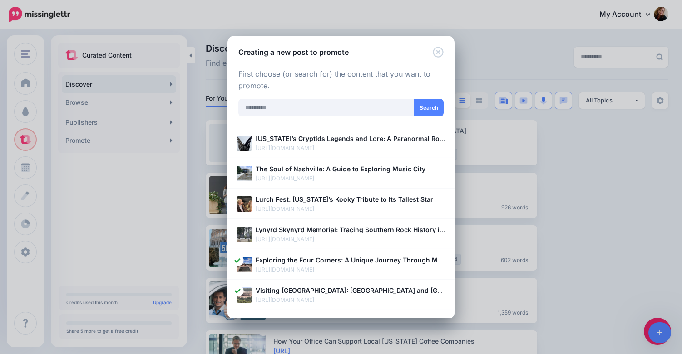
scroll to position [139, 0]
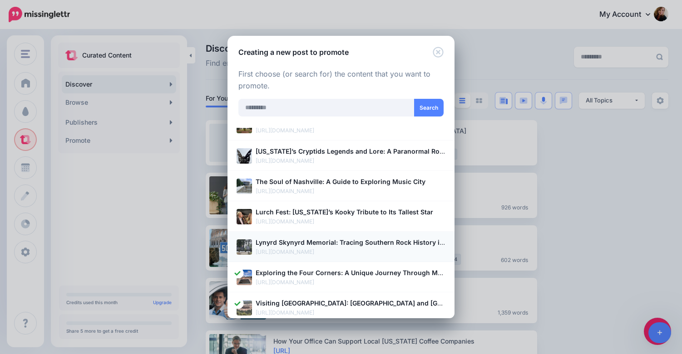
click at [344, 249] on p "https://fittinginadventure.com/lynyrd-skynyrd-memorial/" at bounding box center [350, 252] width 190 height 9
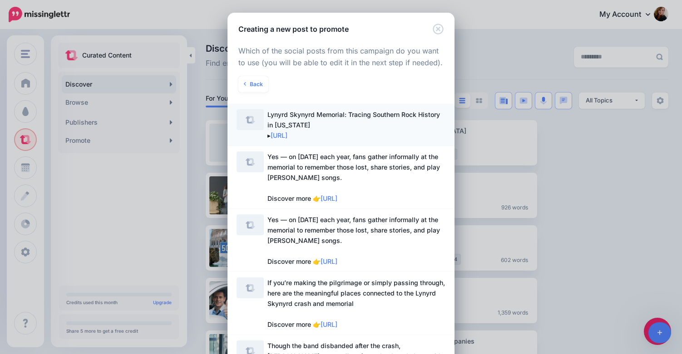
click at [353, 125] on span "Lynyrd Skynyrd Memorial: Tracing Southern Rock History in Mississippi ▸ https:/…" at bounding box center [356, 124] width 178 height 31
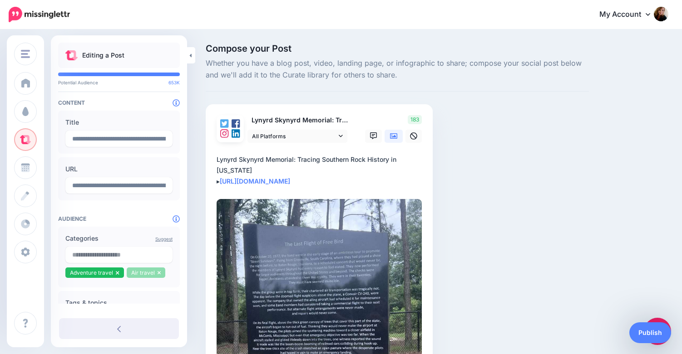
click at [158, 275] on icon at bounding box center [159, 272] width 4 height 5
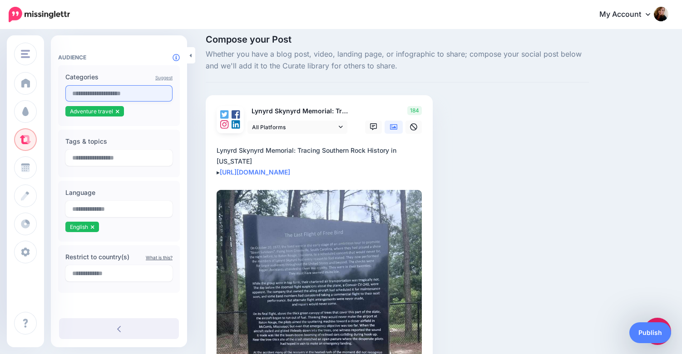
scroll to position [10, 0]
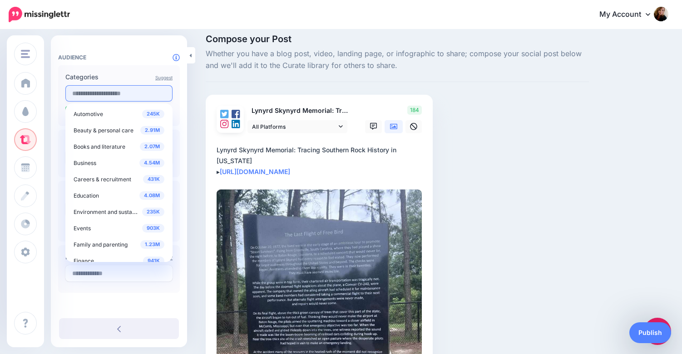
click at [98, 91] on input "text" at bounding box center [118, 93] width 107 height 16
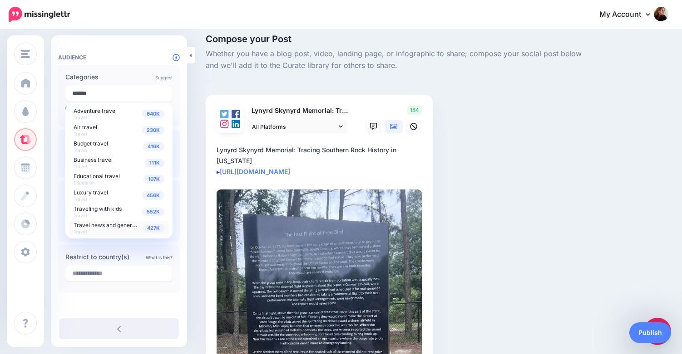
type input "******"
click at [122, 229] on div "427K Travel news and general info Travel" at bounding box center [119, 228] width 91 height 13
click at [185, 215] on div "**********" at bounding box center [119, 99] width 136 height 436
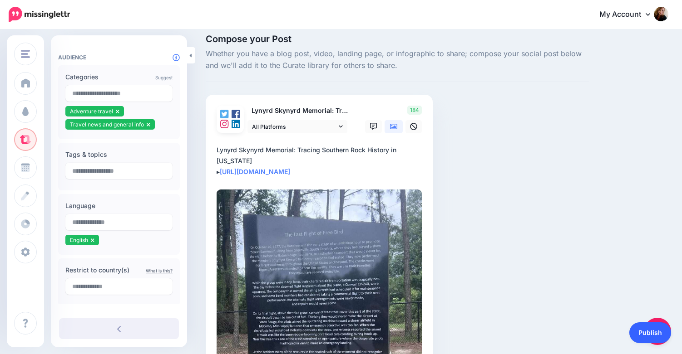
click at [656, 337] on link "Publish" at bounding box center [650, 333] width 42 height 21
click at [646, 333] on link at bounding box center [658, 333] width 25 height 21
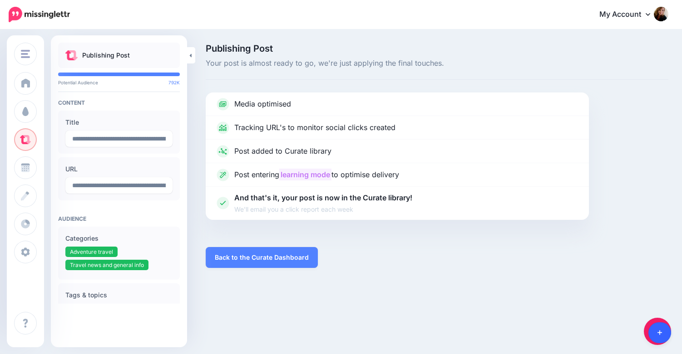
click at [658, 332] on icon at bounding box center [659, 333] width 5 height 6
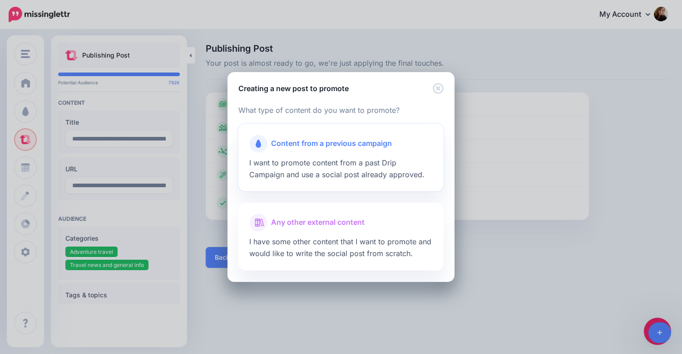
click at [339, 171] on span "I want to promote content from a past Drip Campaign and use a social post alrea…" at bounding box center [336, 168] width 175 height 21
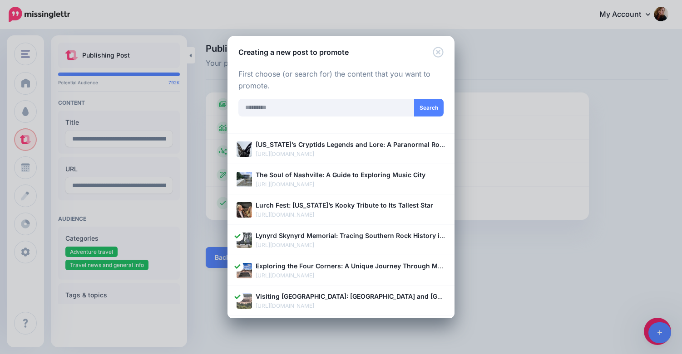
scroll to position [146, 0]
click at [331, 211] on p "Lurch Fest: [US_STATE]’s Kooky Tribute to Its Tallest Star" at bounding box center [350, 206] width 190 height 10
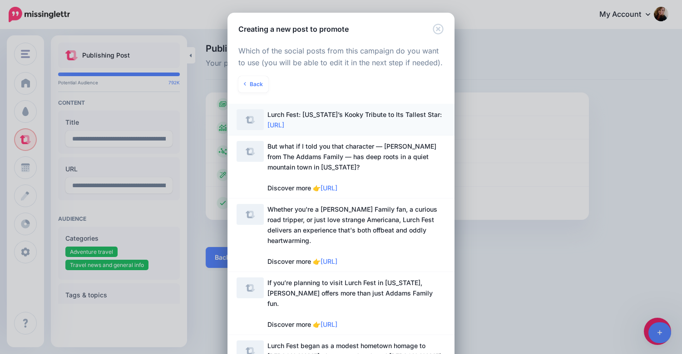
click at [374, 122] on span "Lurch Fest: West Virginia’s Kooky Tribute to Its Tallest Star: https://lttr.ai/…" at bounding box center [356, 119] width 178 height 21
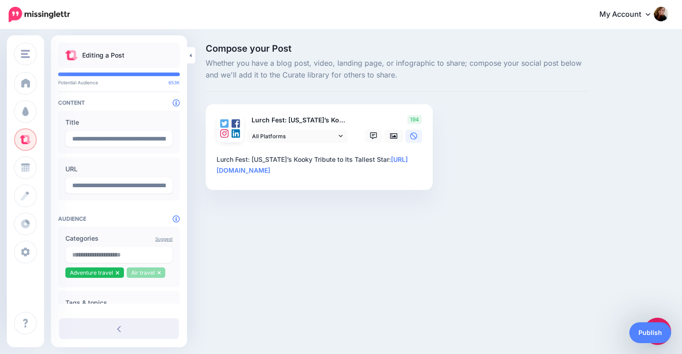
click at [157, 273] on icon at bounding box center [158, 273] width 3 height 4
click at [130, 260] on input "text" at bounding box center [118, 255] width 107 height 16
click at [115, 230] on div "Suggest Categories 245K Automotive 2.91M Beauty & personal care 2.07M Books and…" at bounding box center [119, 257] width 122 height 61
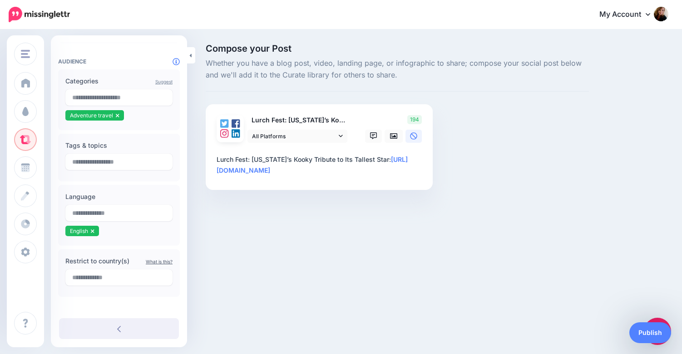
scroll to position [162, 0]
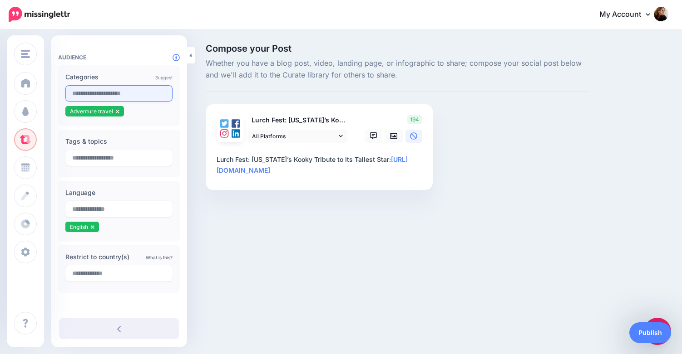
click at [82, 98] on input "text" at bounding box center [118, 93] width 107 height 16
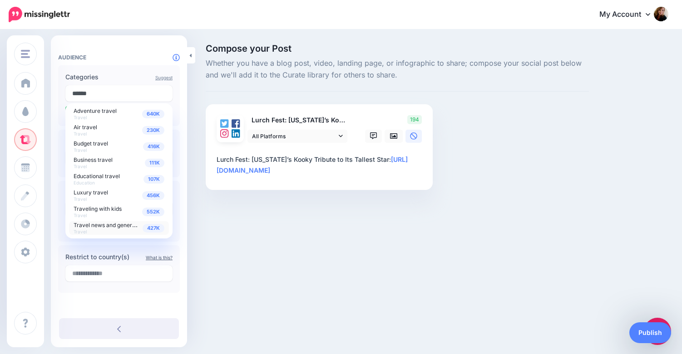
type input "******"
click at [106, 228] on span "Travel news and general info" at bounding box center [111, 225] width 74 height 8
click at [222, 238] on div "Fitting in Adventure Fitting in [GEOGRAPHIC_DATA] Add Workspace Dashboard Campa…" at bounding box center [341, 177] width 682 height 354
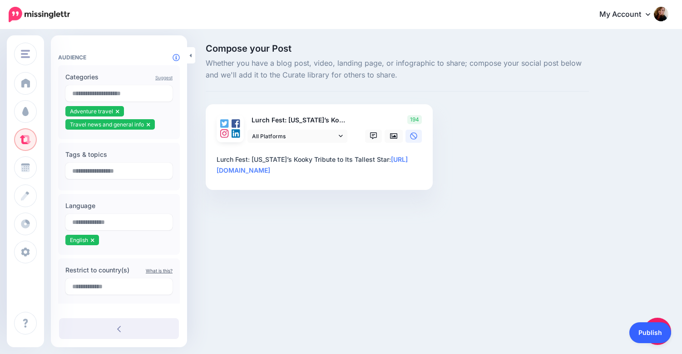
click at [653, 328] on link "Publish" at bounding box center [650, 333] width 42 height 21
click at [645, 335] on span "Open chat" at bounding box center [656, 331] width 27 height 27
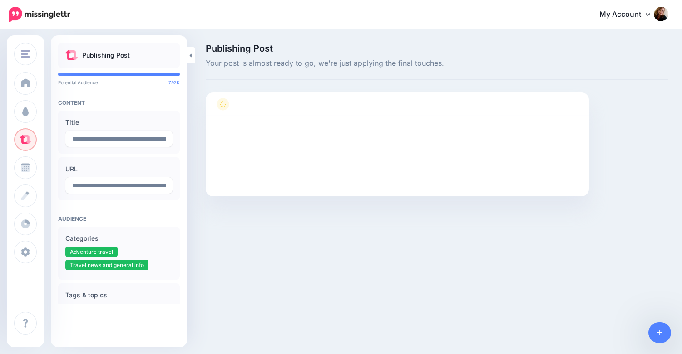
click at [478, 60] on span "Your post is almost ready to go, we're just applying the final touches." at bounding box center [437, 64] width 462 height 12
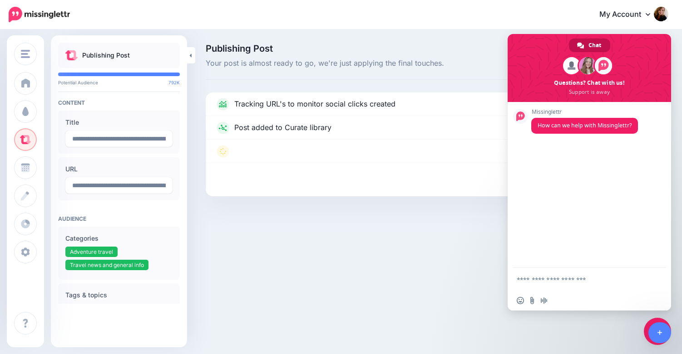
click at [587, 44] on div "Chat" at bounding box center [589, 46] width 41 height 14
click at [596, 349] on div "Fitting in Adventure Fitting in Adventure Add Workspace Dashboard Campaigns Cur…" at bounding box center [341, 177] width 682 height 354
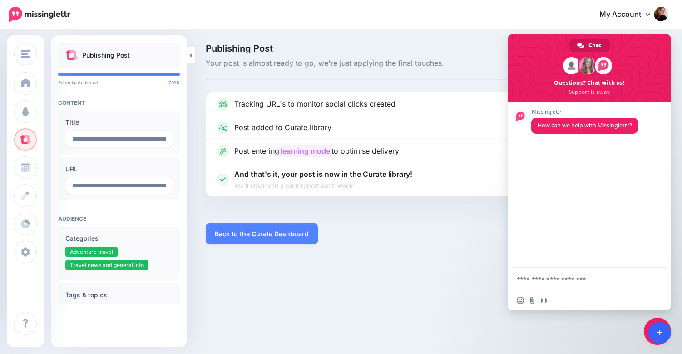
click at [661, 333] on icon at bounding box center [659, 333] width 5 height 5
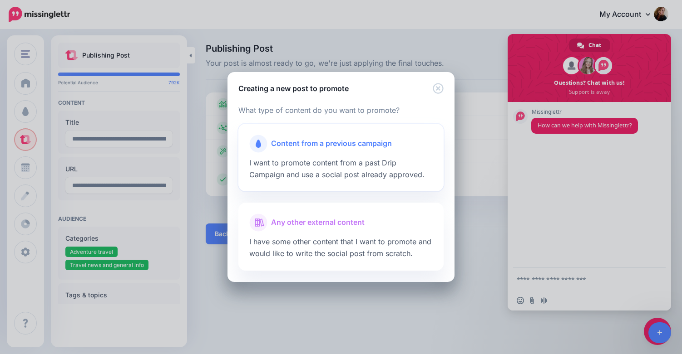
click at [346, 160] on span "I want to promote content from a past Drip Campaign and use a social post alrea…" at bounding box center [336, 168] width 175 height 21
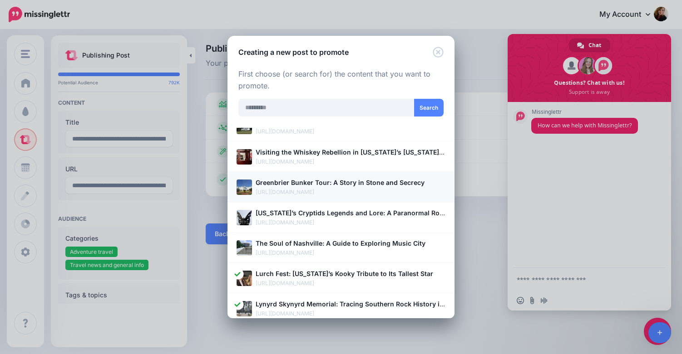
scroll to position [102, 0]
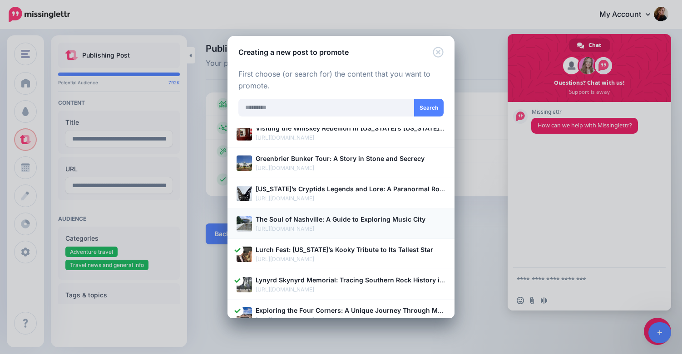
click at [302, 223] on b "The Soul of Nashville: A Guide to Exploring Music City" at bounding box center [340, 220] width 170 height 8
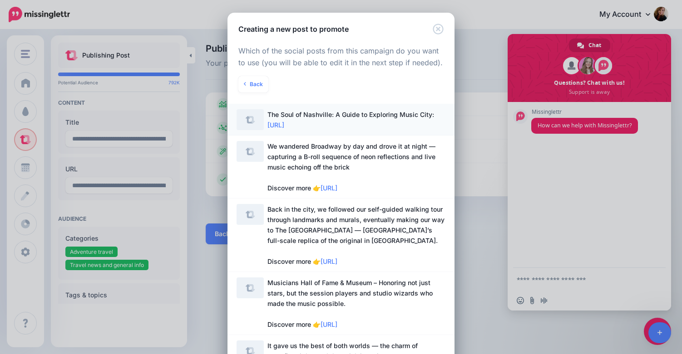
click at [332, 127] on span "The Soul of Nashville: A Guide to Exploring Music City: https://lttr.ai/AiL2x" at bounding box center [356, 119] width 178 height 21
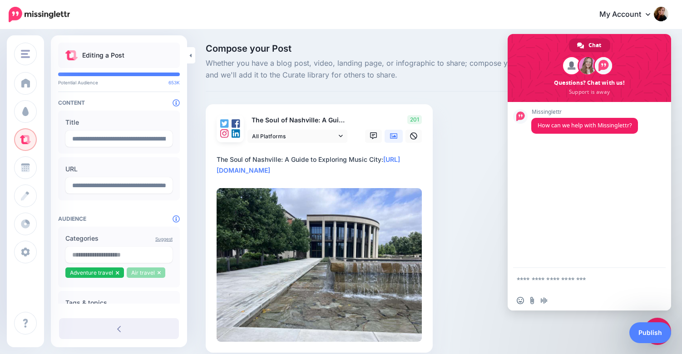
click at [159, 275] on icon at bounding box center [159, 272] width 4 height 5
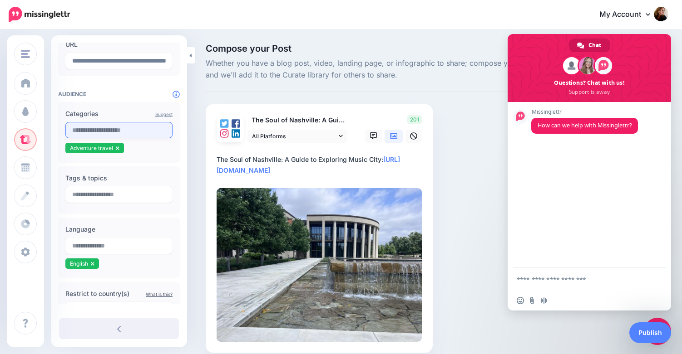
scroll to position [162, 0]
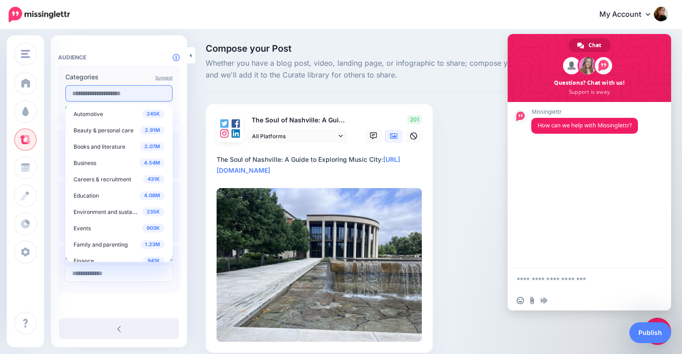
click at [109, 96] on input "text" at bounding box center [118, 93] width 107 height 16
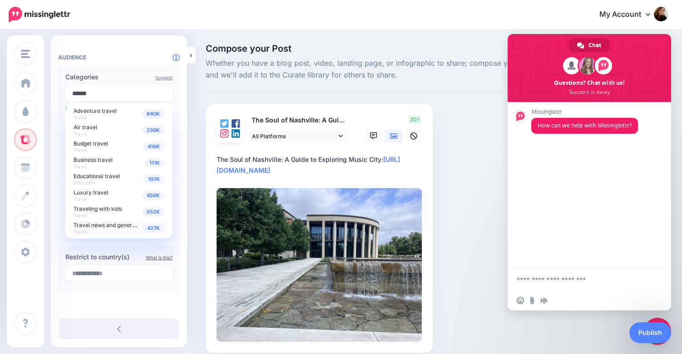
type input "******"
click at [97, 224] on span "Travel news and general info" at bounding box center [111, 225] width 74 height 8
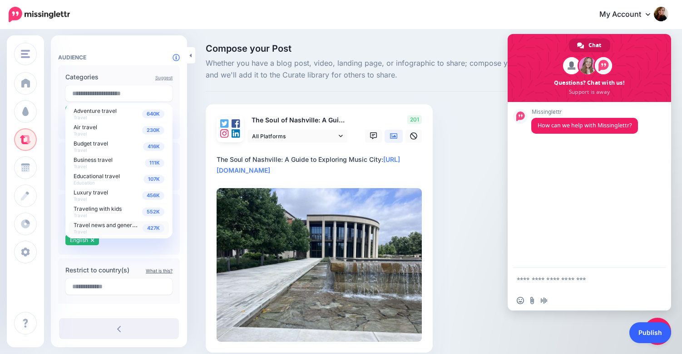
click at [642, 333] on link "Publish" at bounding box center [650, 333] width 42 height 21
click at [645, 335] on body "My Account Dashboard My Account Billing Logout" at bounding box center [341, 177] width 682 height 354
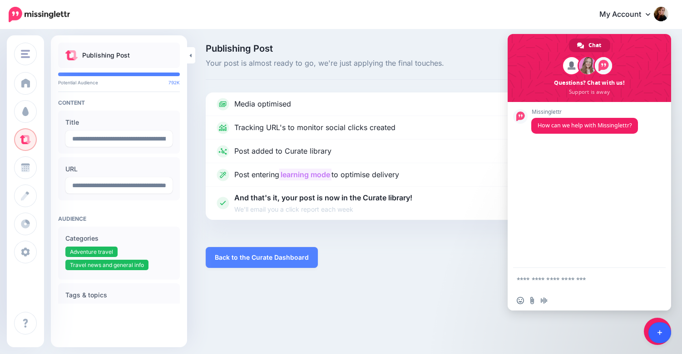
click at [662, 333] on link at bounding box center [659, 333] width 23 height 21
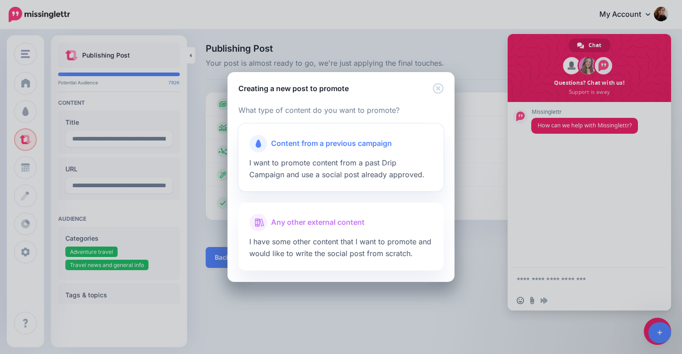
click at [357, 167] on span "I want to promote content from a past Drip Campaign and use a social post alrea…" at bounding box center [336, 168] width 175 height 21
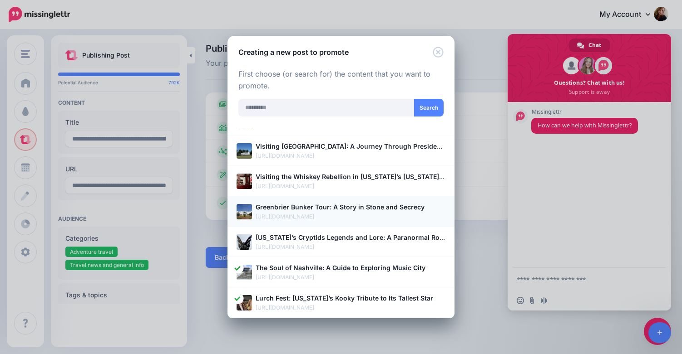
scroll to position [48, 0]
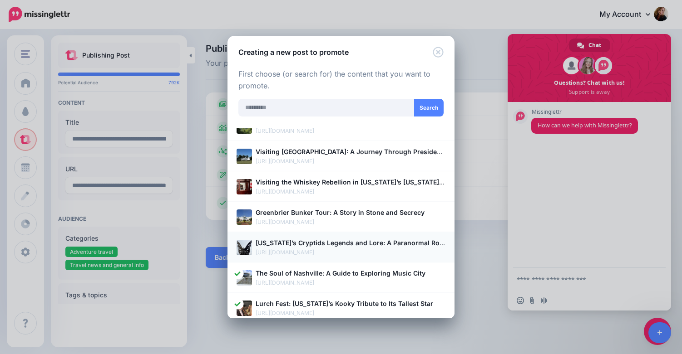
click at [336, 247] on p "[US_STATE]’s Cryptids Legends and Lore: A Paranormal Road Trip Through the Moun…" at bounding box center [350, 243] width 190 height 10
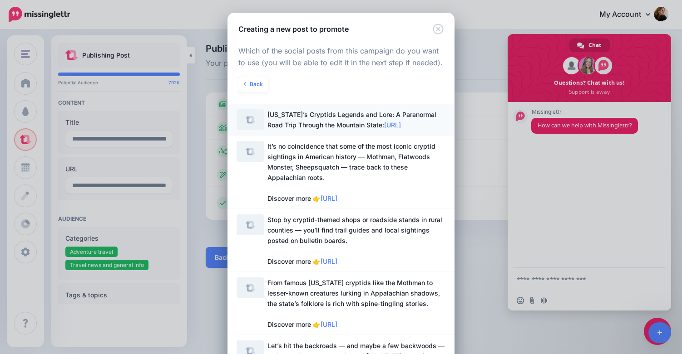
click at [324, 119] on span "West Virginia’s Cryptids Legends and Lore: A Paranormal Road Trip Through the M…" at bounding box center [356, 119] width 178 height 21
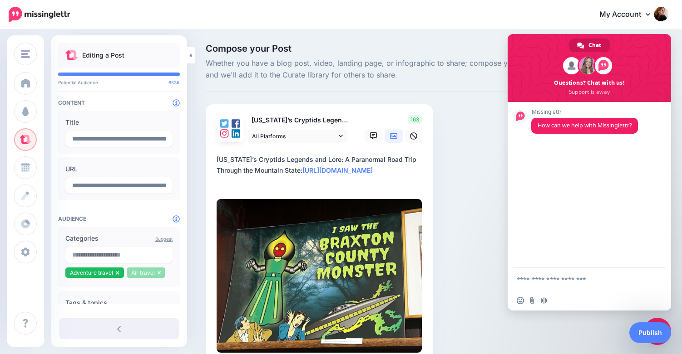
click at [160, 275] on li "Air travel" at bounding box center [146, 273] width 39 height 10
click at [158, 274] on icon at bounding box center [159, 272] width 4 height 5
click at [647, 335] on link "Publish" at bounding box center [650, 333] width 42 height 21
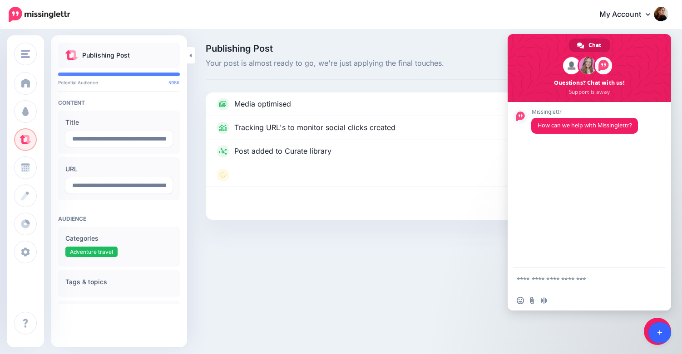
click at [658, 330] on icon at bounding box center [659, 333] width 5 height 6
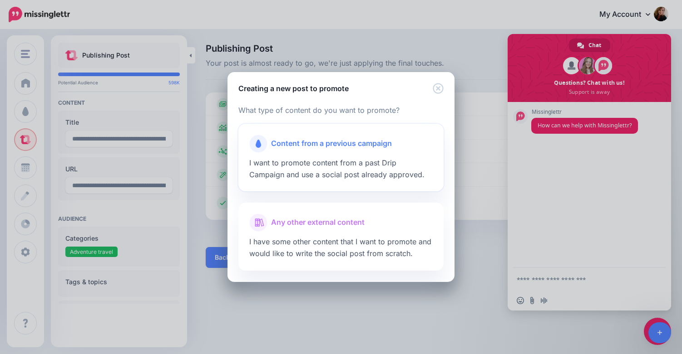
click at [343, 152] on div "Content from a previous campaign" at bounding box center [340, 144] width 183 height 18
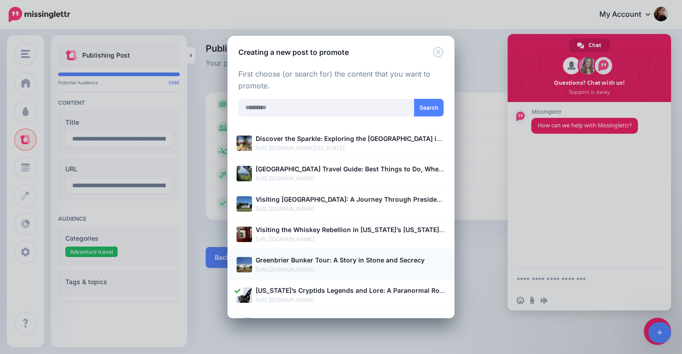
click at [309, 262] on b "Greenbrier Bunker Tour: A Story in Stone and Secrecy" at bounding box center [339, 260] width 169 height 8
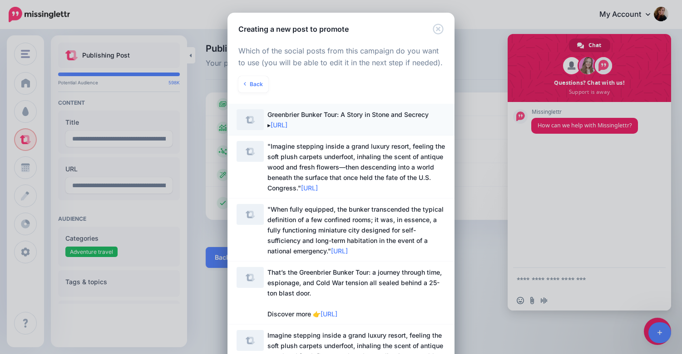
click at [357, 119] on span "Greenbrier Bunker Tour: A Story in Stone and Secrecy ▸ https://lttr.ai/AiMAO" at bounding box center [356, 119] width 178 height 21
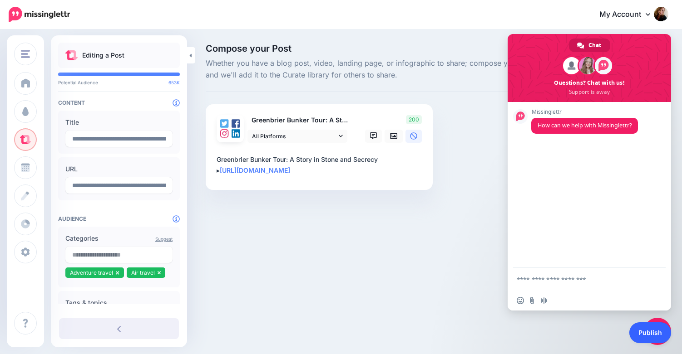
click at [642, 332] on link "Publish" at bounding box center [650, 333] width 42 height 21
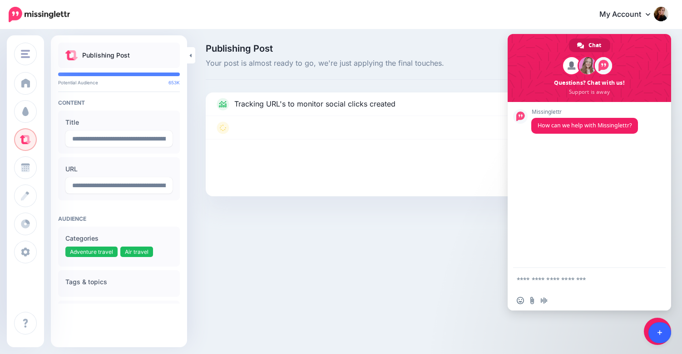
click at [660, 333] on icon at bounding box center [659, 333] width 5 height 5
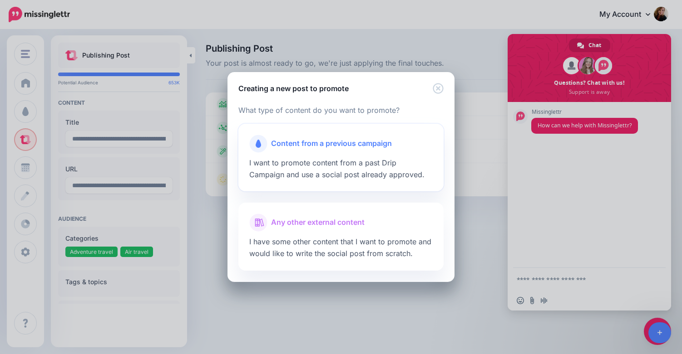
click at [325, 162] on span "I want to promote content from a past Drip Campaign and use a social post alrea…" at bounding box center [336, 168] width 175 height 21
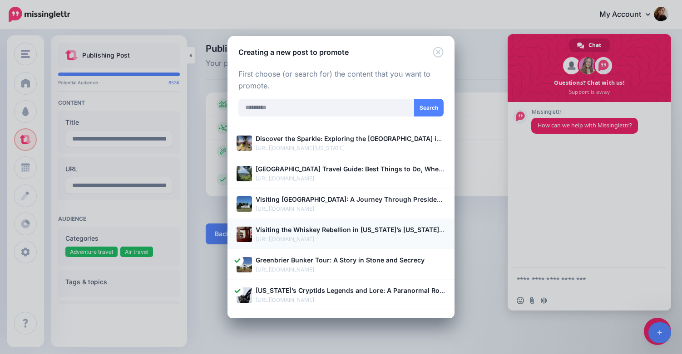
click at [326, 230] on b "Visiting the Whiskey Rebellion in Pennsylvania’s Washington County" at bounding box center [379, 230] width 248 height 8
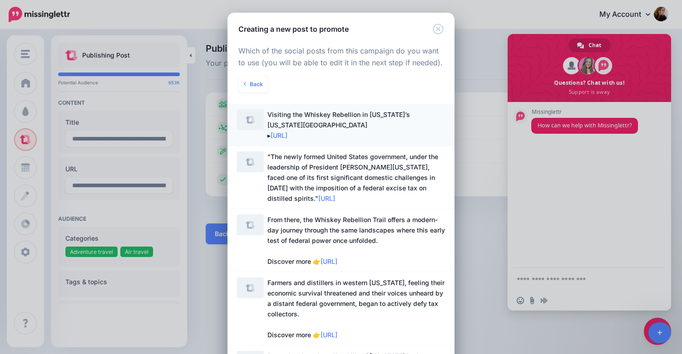
click at [338, 122] on span "Visiting the Whiskey Rebellion in Pennsylvania’s Washington County ▸ https://lt…" at bounding box center [356, 124] width 178 height 31
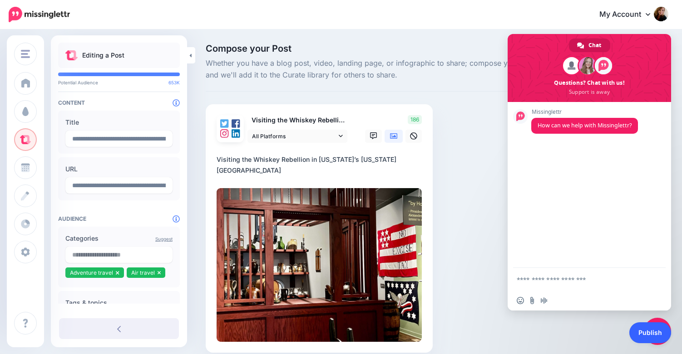
click at [645, 332] on link "Publish" at bounding box center [650, 333] width 42 height 21
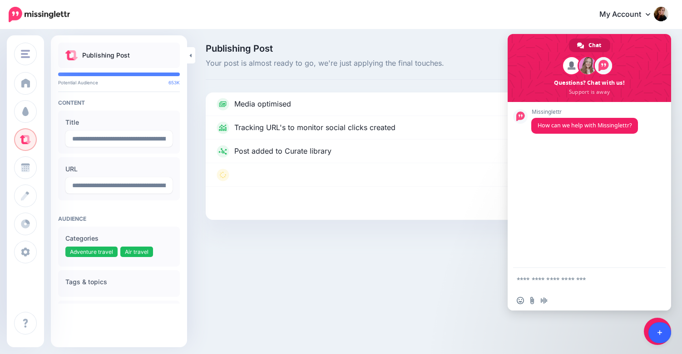
click at [659, 337] on link at bounding box center [659, 333] width 23 height 21
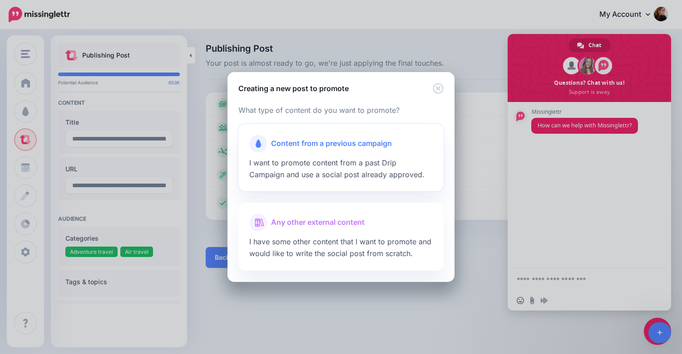
click at [349, 162] on span "I want to promote content from a past Drip Campaign and use a social post alrea…" at bounding box center [336, 168] width 175 height 21
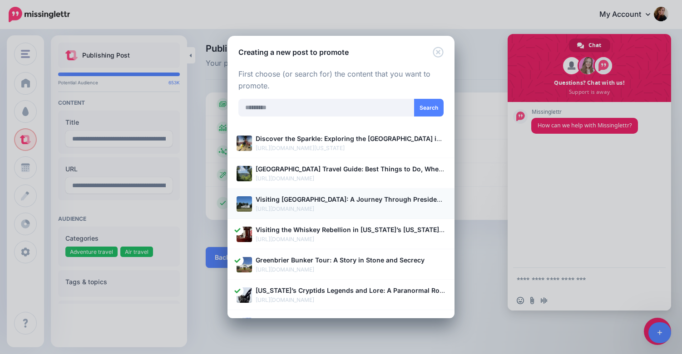
click at [345, 207] on p "[URL][DOMAIN_NAME]" at bounding box center [350, 209] width 190 height 9
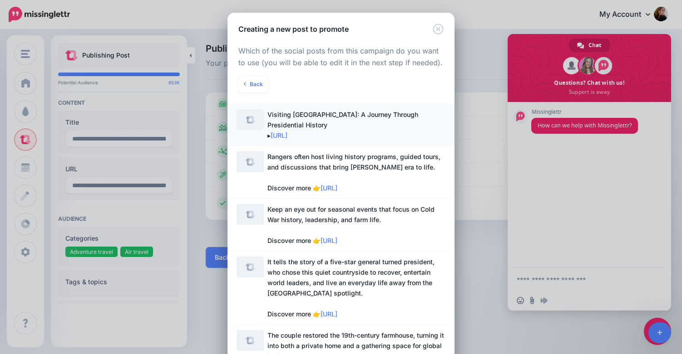
click at [324, 120] on span "Visiting Eisenhower National Historic Site: A Journey Through Presidential Hist…" at bounding box center [356, 124] width 178 height 31
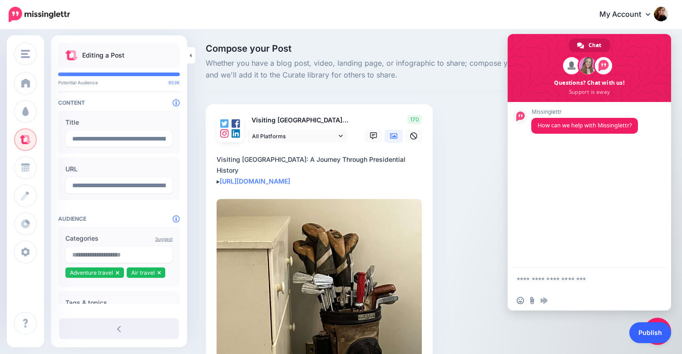
click at [653, 332] on link "Publish" at bounding box center [650, 333] width 42 height 21
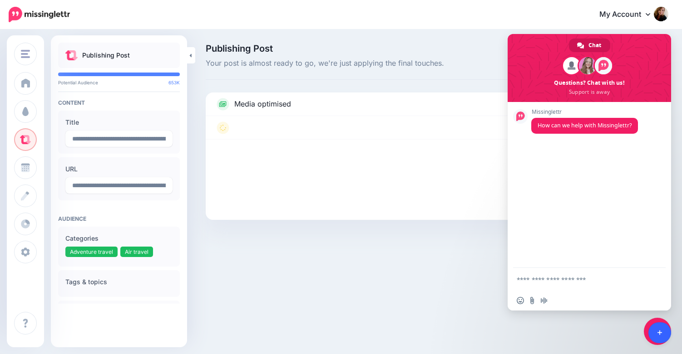
click at [660, 331] on icon at bounding box center [659, 333] width 5 height 6
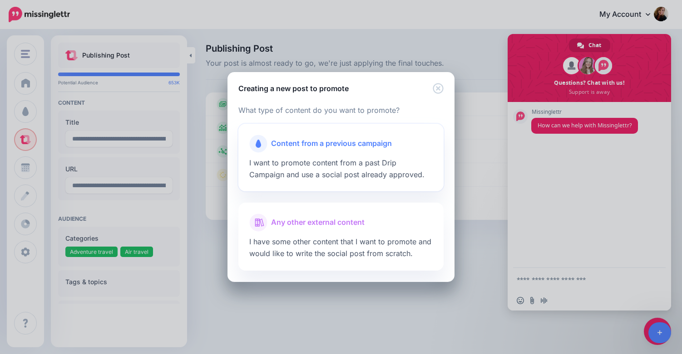
click at [344, 173] on span "I want to promote content from a past Drip Campaign and use a social post alrea…" at bounding box center [336, 168] width 175 height 21
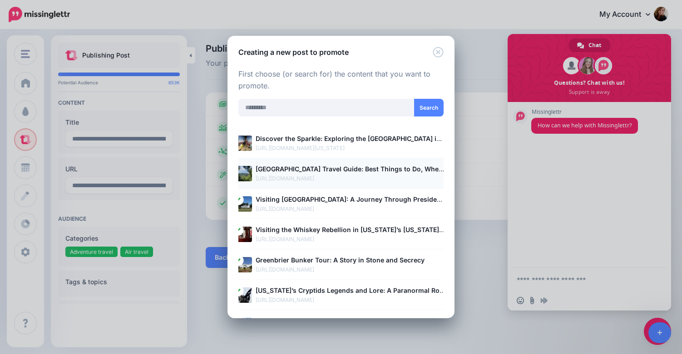
click at [344, 173] on p "New River Gorge National Park Travel Guide: Best Things to Do, Where to Eat, an…" at bounding box center [350, 169] width 190 height 10
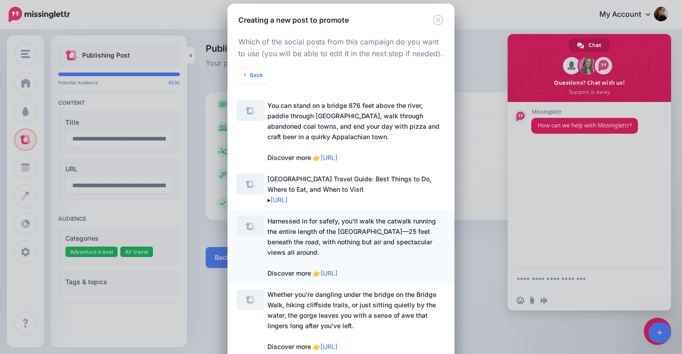
scroll to position [11, 0]
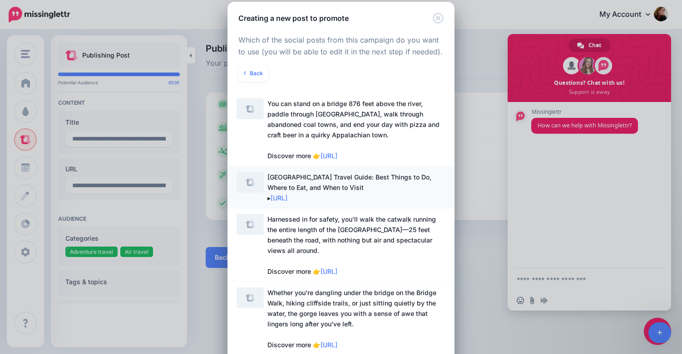
click at [363, 187] on span "New River Gorge National Park Travel Guide: Best Things to Do, Where to Eat, an…" at bounding box center [349, 187] width 164 height 29
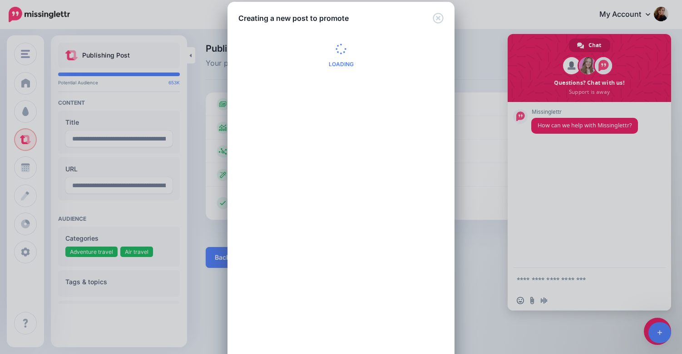
scroll to position [0, 0]
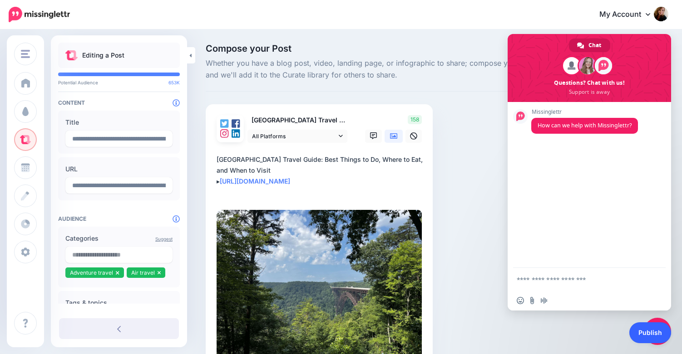
click at [655, 333] on link "Publish" at bounding box center [650, 333] width 42 height 21
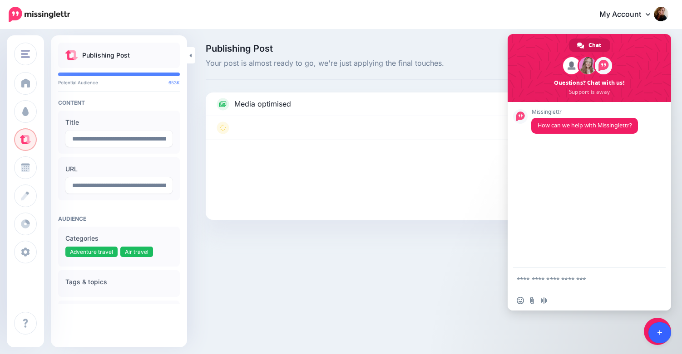
click at [658, 333] on icon at bounding box center [659, 333] width 5 height 5
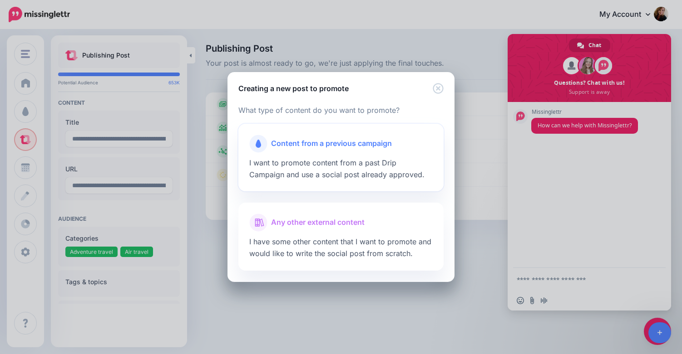
click at [349, 171] on span "I want to promote content from a past Drip Campaign and use a social post alrea…" at bounding box center [336, 168] width 175 height 21
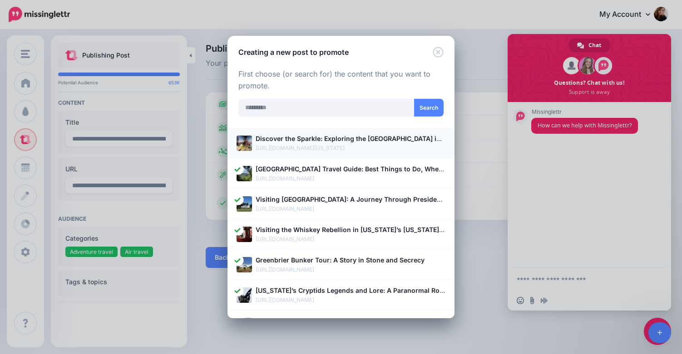
click at [342, 151] on p "https://fittinginadventure.com/the-american-glass-museum-in-west-virginia/" at bounding box center [350, 148] width 190 height 9
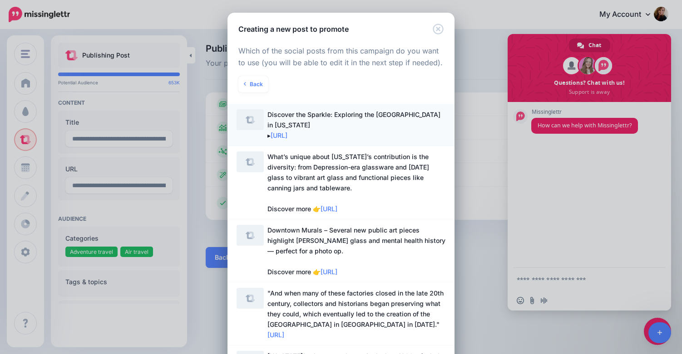
click at [345, 134] on span "Discover the Sparkle: Exploring the American Glass Museum in West Virginia ▸ ht…" at bounding box center [356, 124] width 178 height 31
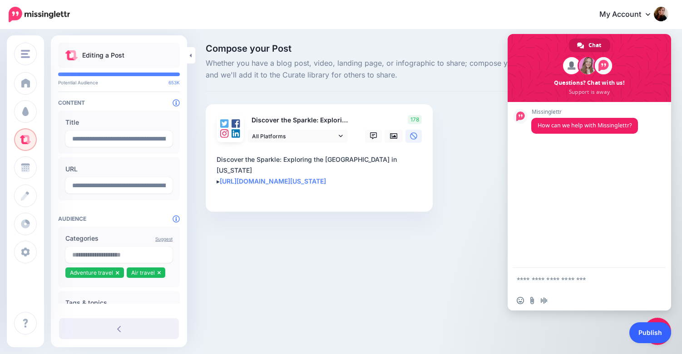
click at [651, 335] on link "Publish" at bounding box center [650, 333] width 42 height 21
